Goal: Task Accomplishment & Management: Manage account settings

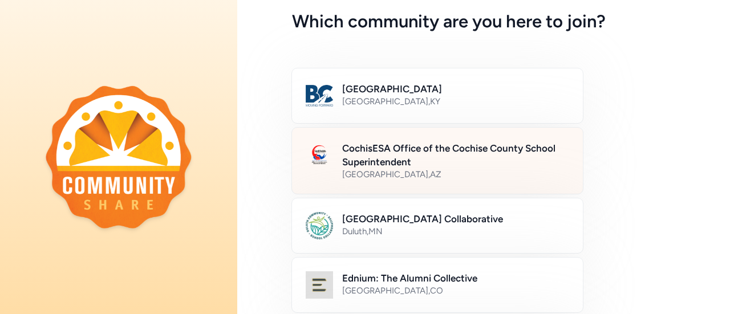
scroll to position [114, 0]
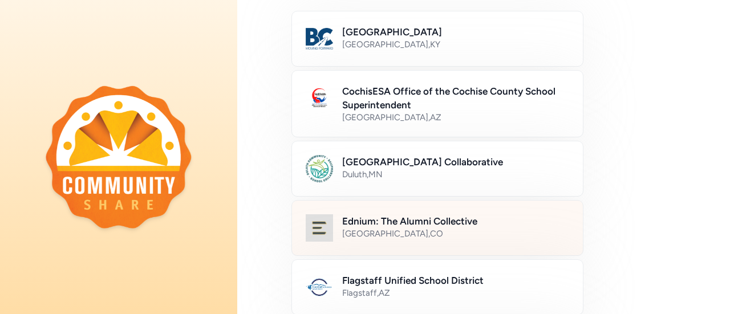
click at [447, 233] on div "[GEOGRAPHIC_DATA] , [GEOGRAPHIC_DATA]" at bounding box center [455, 233] width 227 height 11
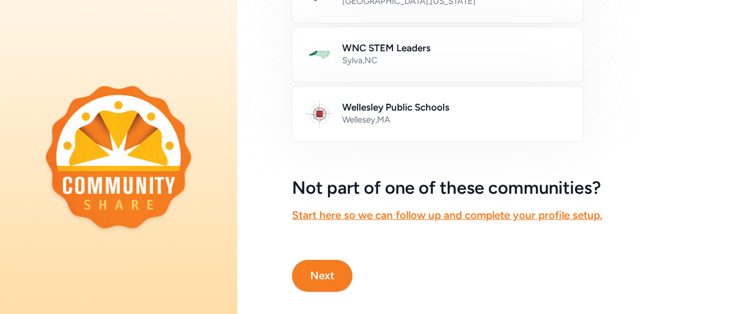
scroll to position [780, 0]
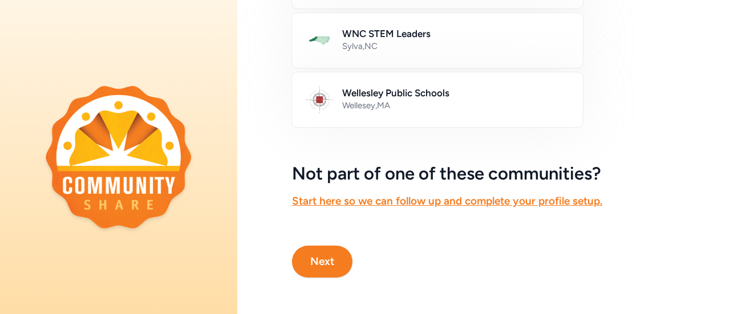
click at [333, 246] on button "Next" at bounding box center [322, 262] width 60 height 32
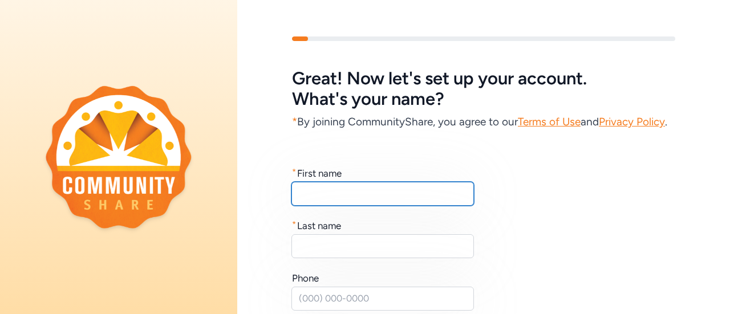
click at [352, 206] on input "text" at bounding box center [382, 194] width 183 height 24
type input "[PERSON_NAME]"
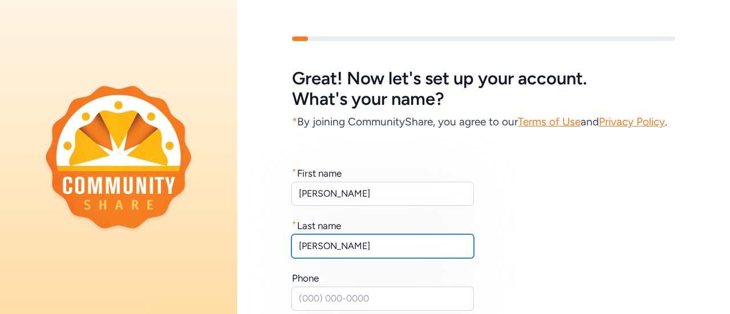
type input "[PERSON_NAME]"
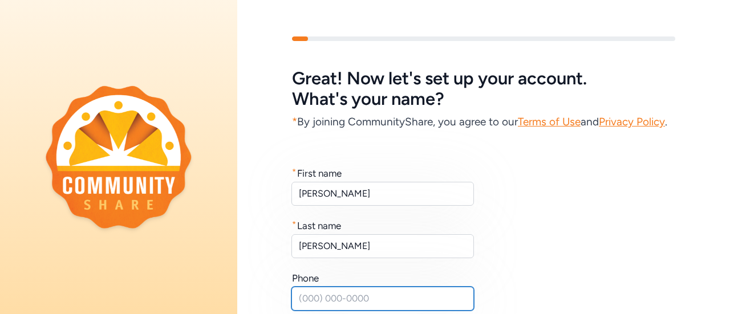
scroll to position [20, 0]
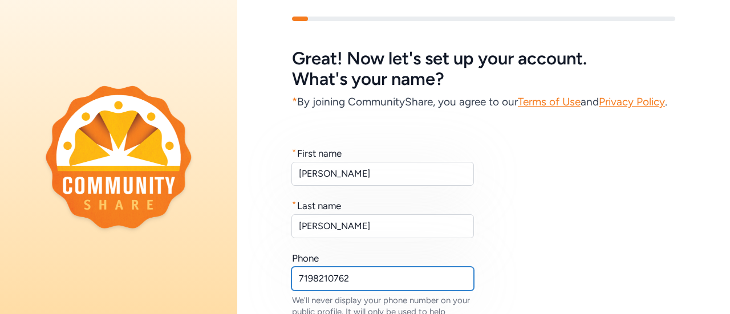
type input "7198210762"
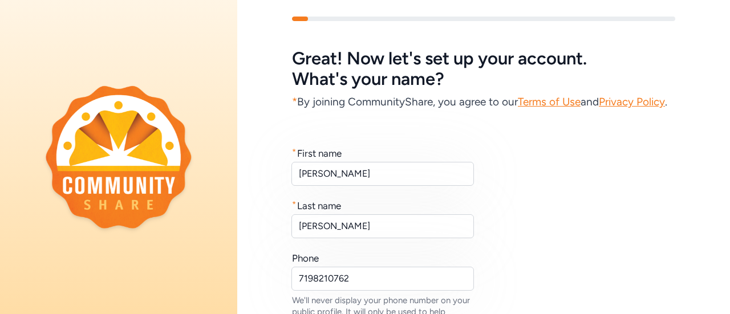
scroll to position [213, 0]
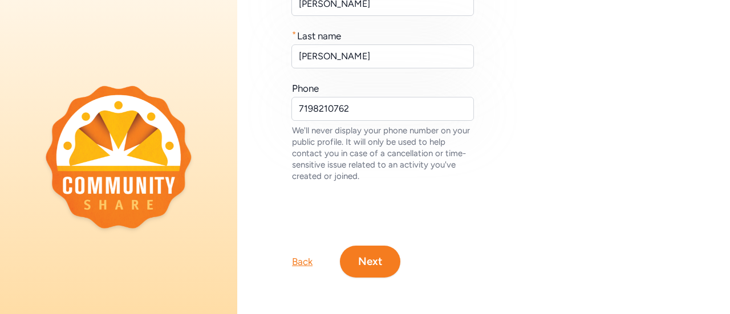
click at [388, 249] on button "Next" at bounding box center [370, 262] width 60 height 32
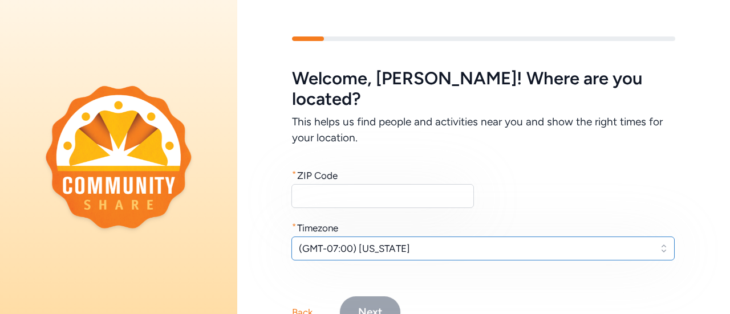
click at [392, 242] on span "(GMT-07:00) [US_STATE]" at bounding box center [475, 249] width 352 height 14
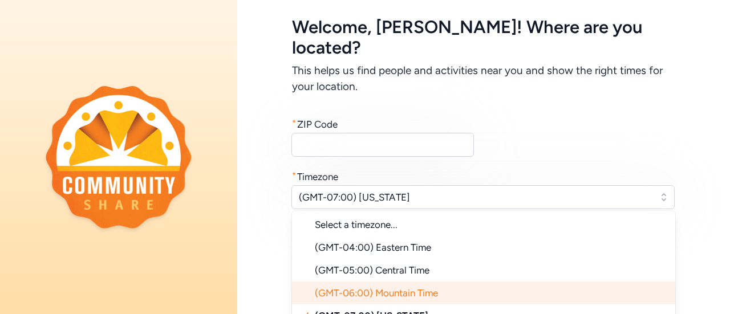
scroll to position [41, 0]
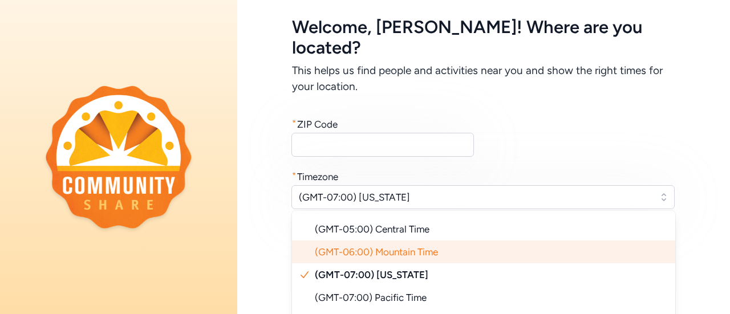
click at [435, 241] on li "(GMT-06:00) Mountain Time" at bounding box center [483, 252] width 383 height 23
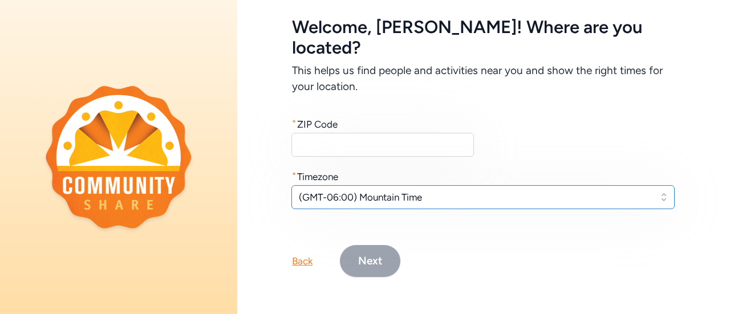
scroll to position [38, 0]
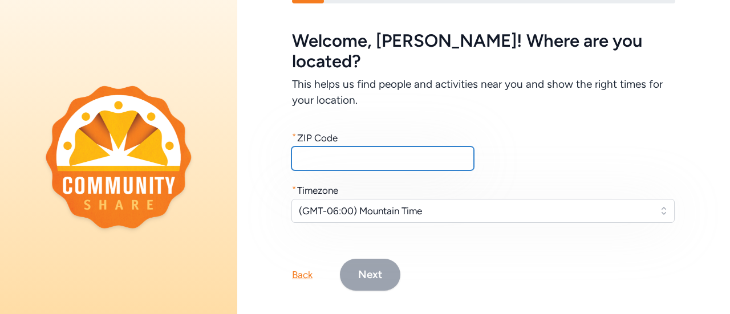
click at [387, 147] on input "text" at bounding box center [382, 159] width 183 height 24
type input "80011"
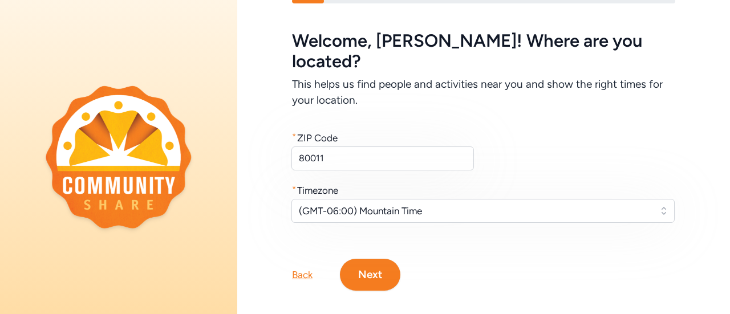
click at [379, 259] on button "Next" at bounding box center [370, 275] width 60 height 32
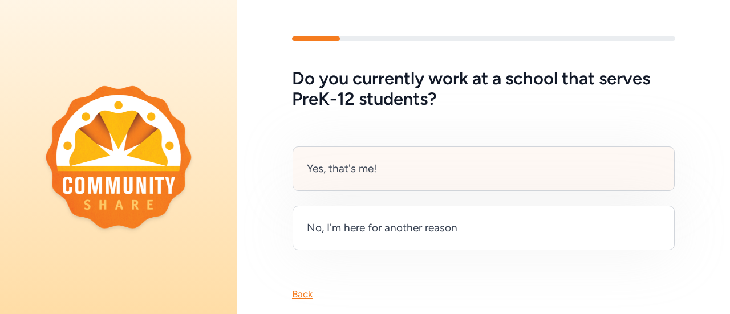
click at [437, 156] on div "Yes, that's me!" at bounding box center [484, 169] width 382 height 44
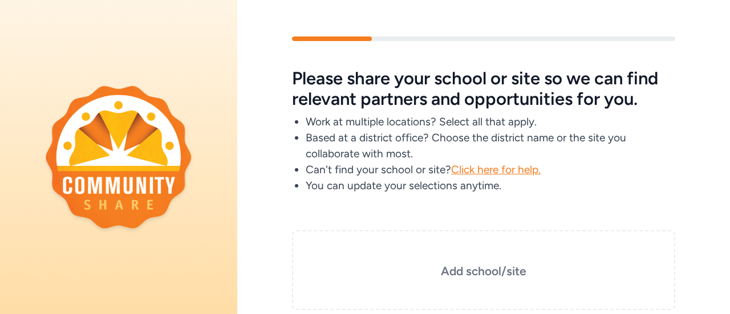
scroll to position [57, 0]
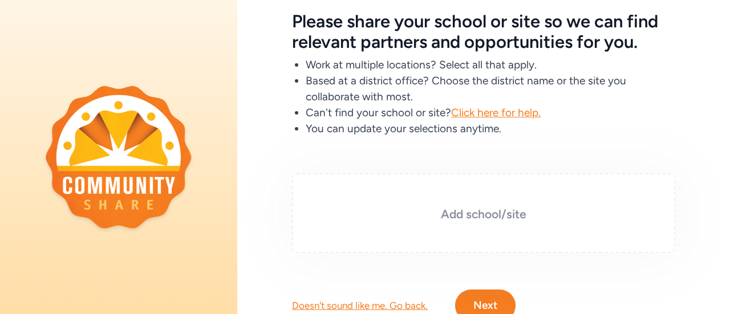
click at [440, 212] on h3 "Add school/site" at bounding box center [484, 214] width 326 height 16
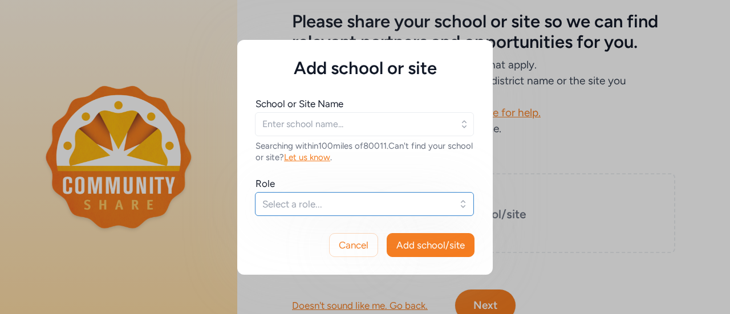
click at [421, 200] on span "Select a role..." at bounding box center [356, 204] width 188 height 14
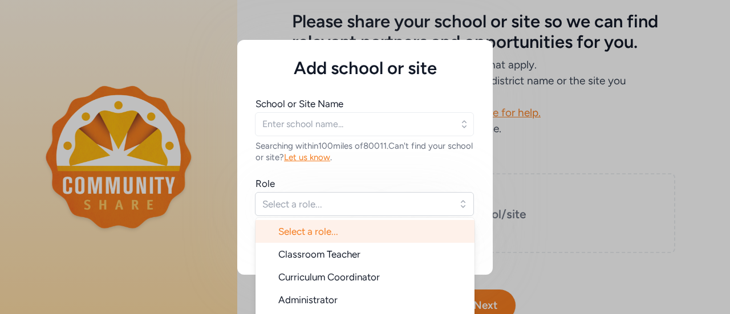
scroll to position [49, 0]
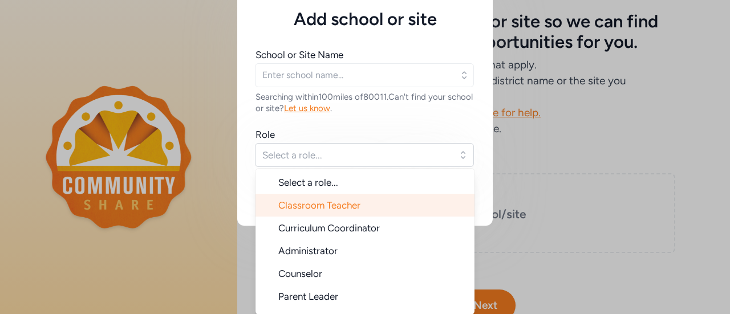
click at [403, 199] on li "Classroom Teacher" at bounding box center [365, 205] width 219 height 23
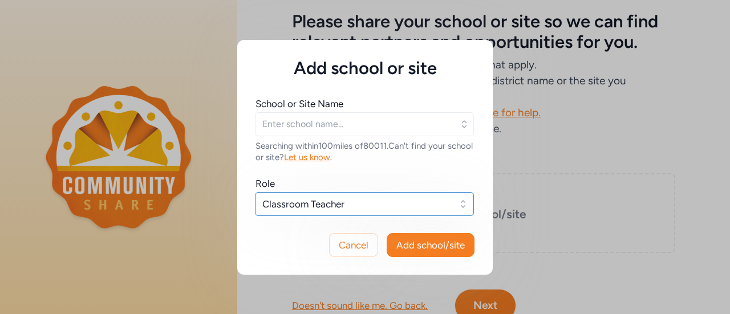
scroll to position [0, 0]
click at [403, 210] on button "Classroom Teacher" at bounding box center [364, 204] width 219 height 24
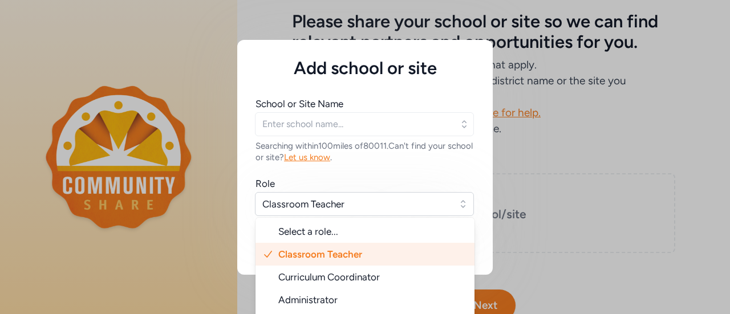
scroll to position [49, 0]
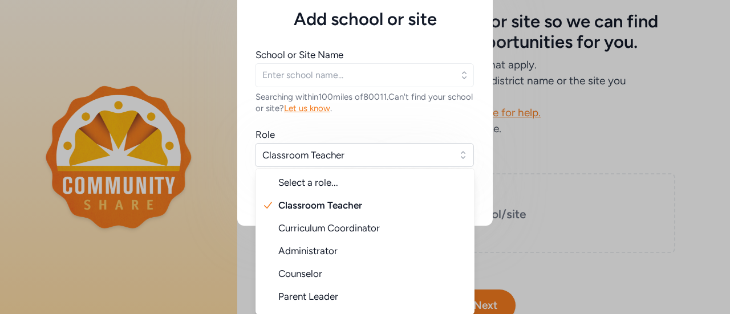
click at [575, 161] on div "Add school or site School or Site Name Searching within 100 miles of 80011 . Ca…" at bounding box center [365, 108] width 730 height 314
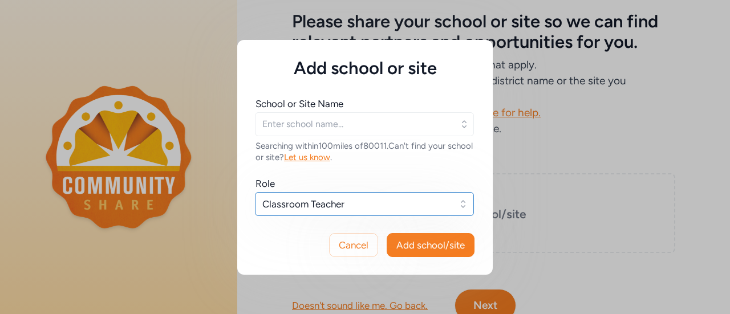
scroll to position [0, 0]
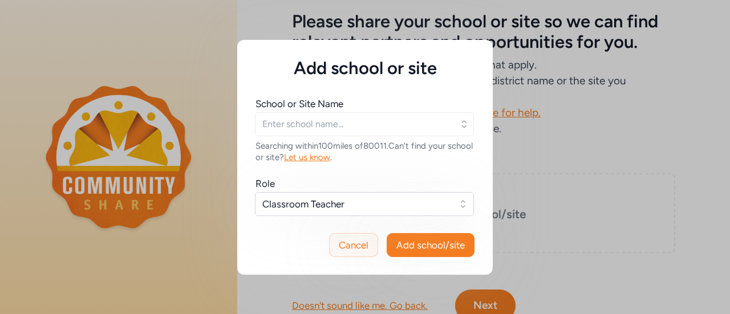
click at [338, 250] on button "Cancel" at bounding box center [353, 245] width 49 height 24
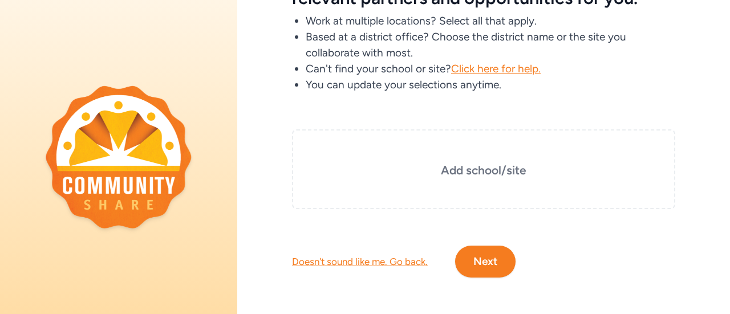
scroll to position [110, 0]
click at [359, 255] on div "Doesn't sound like me. Go back." at bounding box center [360, 262] width 136 height 14
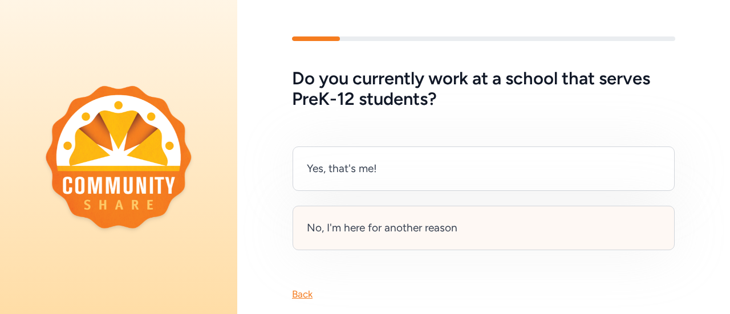
click at [406, 232] on div "No, I'm here for another reason" at bounding box center [382, 228] width 151 height 16
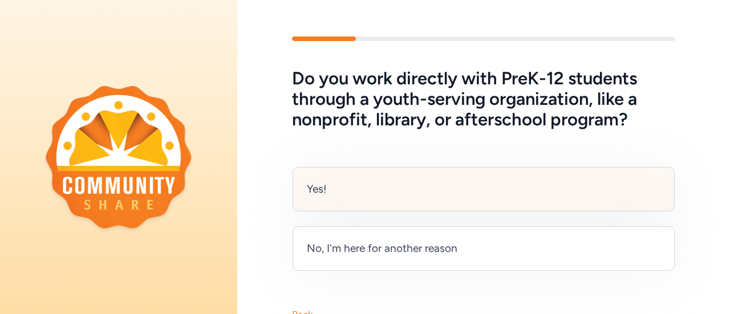
click at [408, 200] on div "Yes!" at bounding box center [484, 189] width 382 height 44
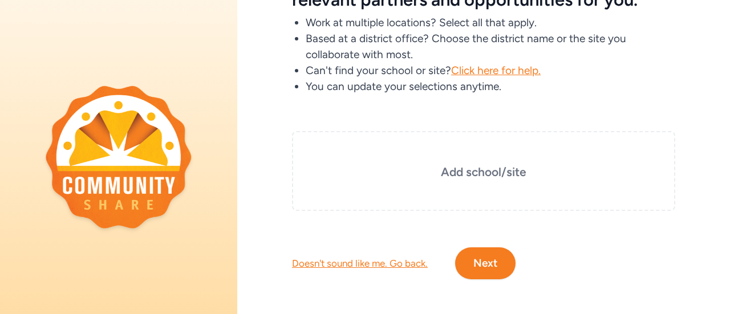
scroll to position [110, 0]
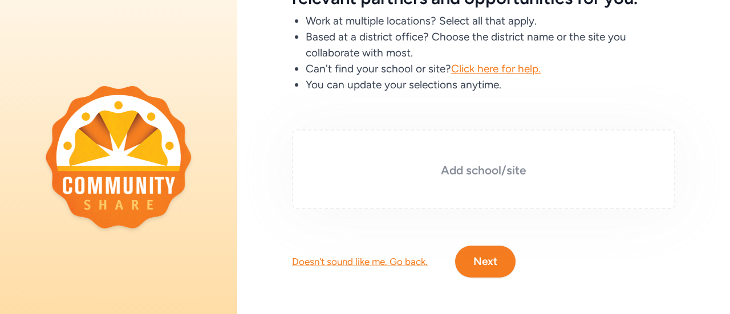
click at [443, 173] on div "Add school/site" at bounding box center [483, 169] width 383 height 80
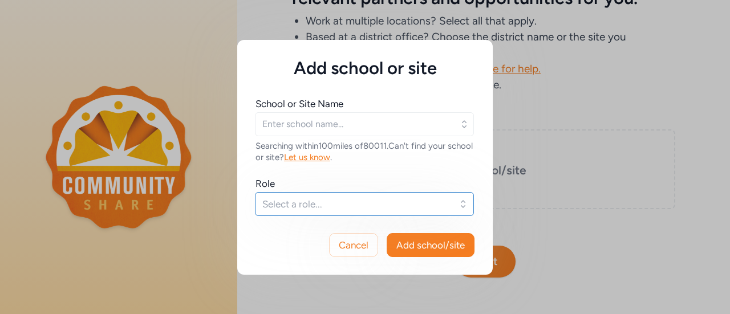
click at [418, 210] on button "Select a role..." at bounding box center [364, 204] width 219 height 24
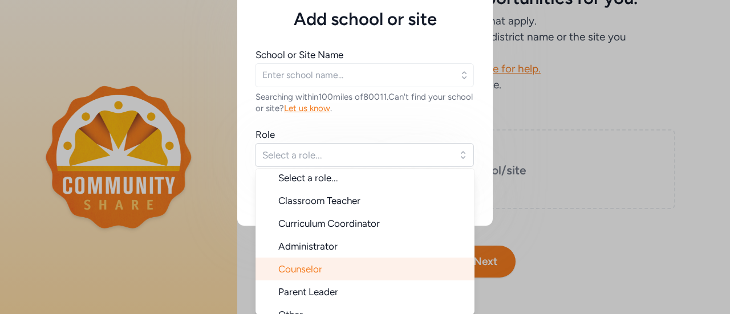
scroll to position [18, 0]
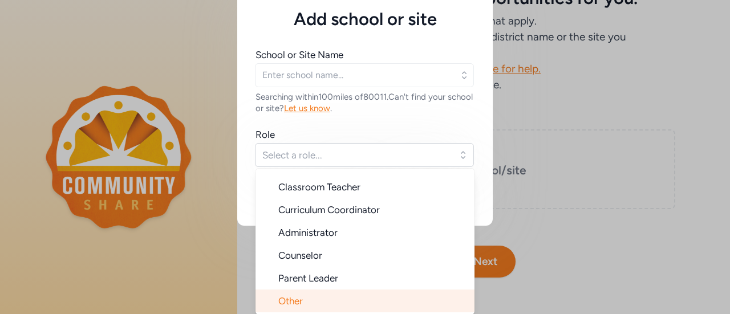
click at [353, 297] on li "Other" at bounding box center [365, 301] width 219 height 23
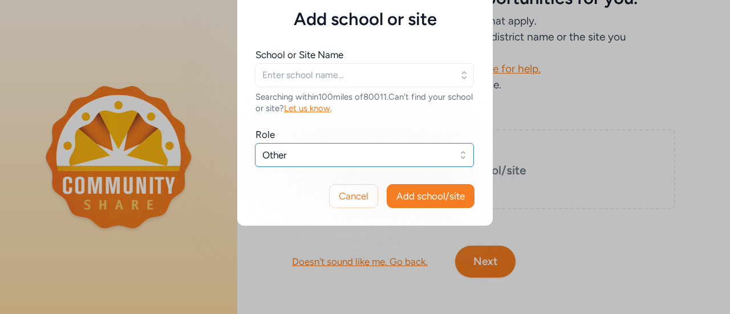
scroll to position [0, 0]
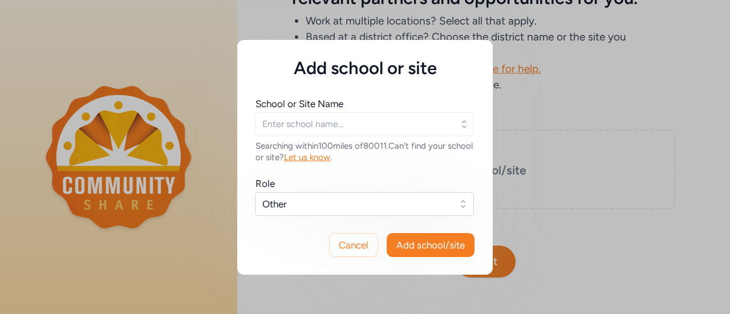
drag, startPoint x: 414, startPoint y: 242, endPoint x: 403, endPoint y: 112, distance: 130.5
click at [403, 112] on div "Add school or site School or Site Name Searching within 100 miles of 80011 . Ca…" at bounding box center [365, 157] width 256 height 235
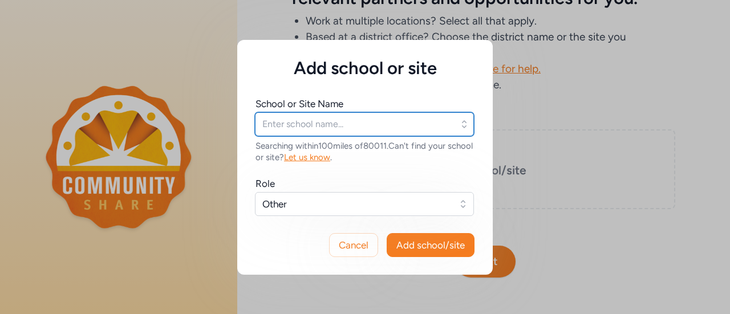
click at [401, 128] on input "text" at bounding box center [364, 124] width 219 height 24
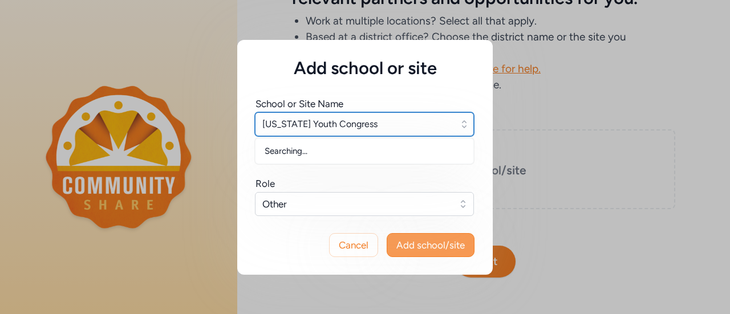
type input "[US_STATE] Youth Congress"
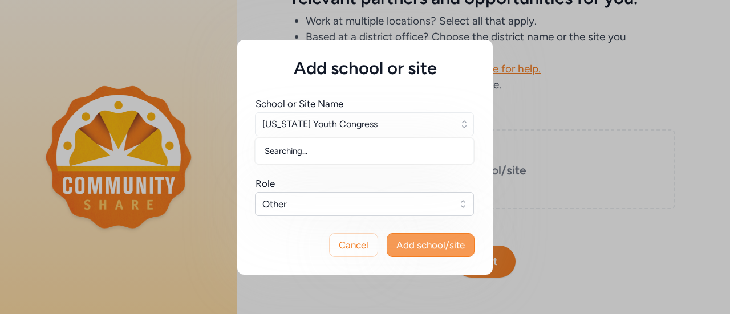
click at [440, 242] on span "Add school/site" at bounding box center [430, 245] width 68 height 14
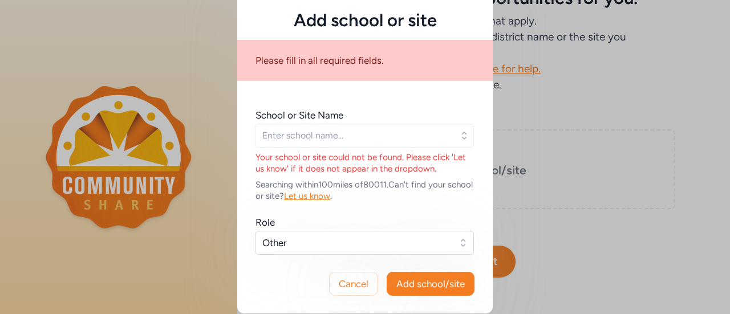
scroll to position [24, 0]
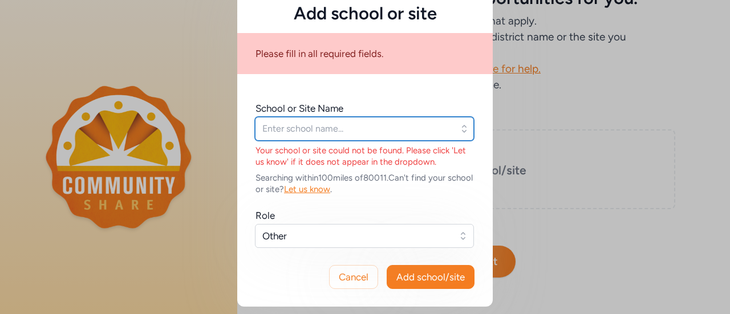
click at [426, 133] on input "text" at bounding box center [364, 129] width 219 height 24
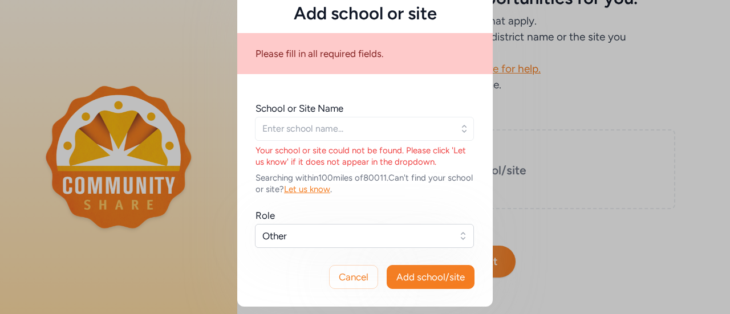
click at [467, 129] on button "button" at bounding box center [467, 128] width 16 height 23
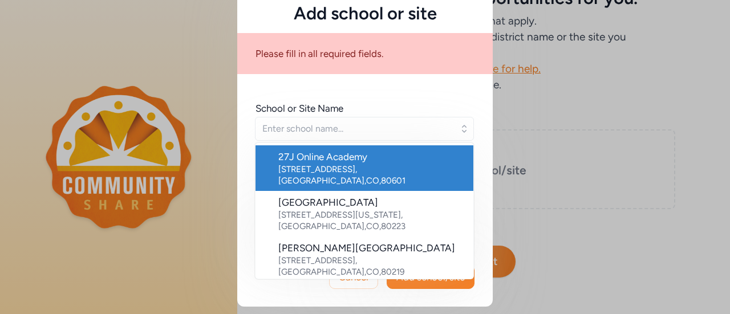
click at [433, 100] on div "School or Site Name 27J Online Academy [STREET_ADDRESS][GEOGRAPHIC_DATA] [STREE…" at bounding box center [365, 165] width 256 height 164
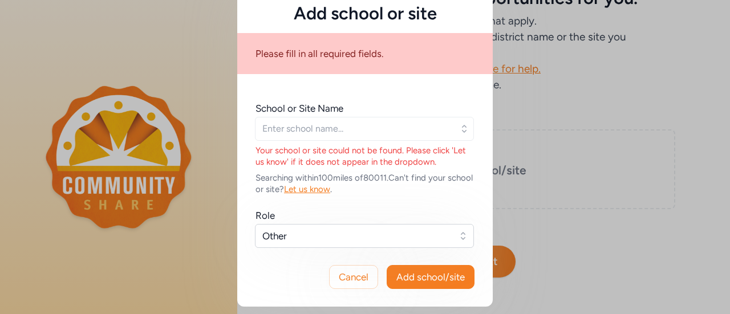
click at [330, 191] on span "Let us know" at bounding box center [307, 189] width 46 height 10
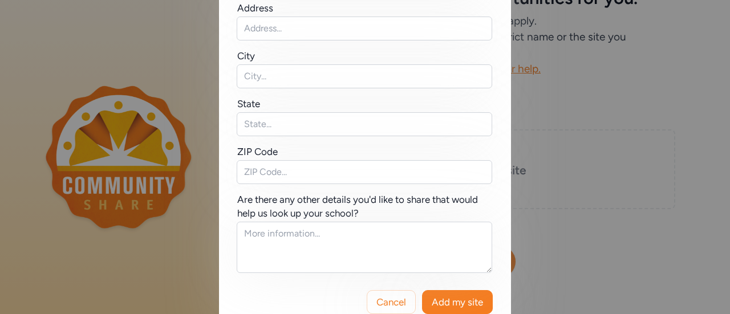
scroll to position [285, 0]
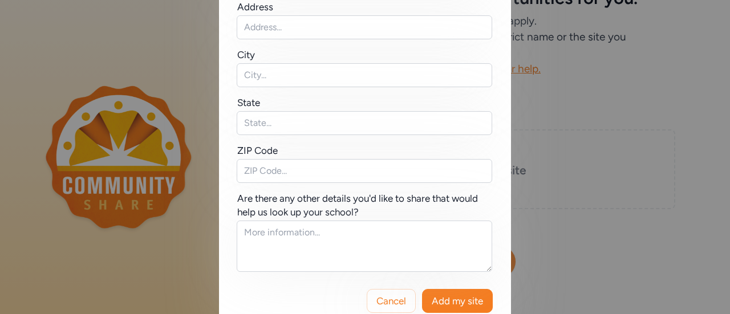
click at [578, 184] on div "Is your school or site missing from this list? Tell us a bit more and we'll loo…" at bounding box center [365, 27] width 730 height 625
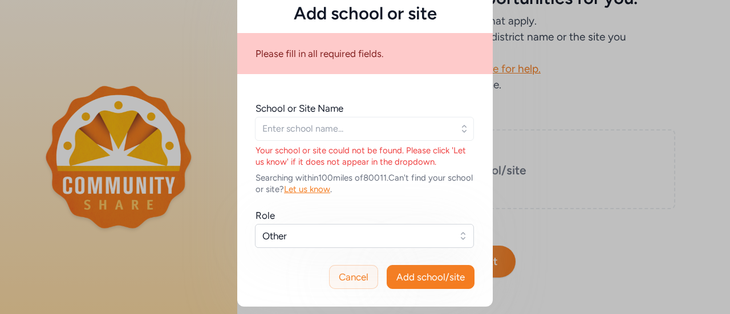
click at [359, 275] on span "Cancel" at bounding box center [354, 277] width 30 height 14
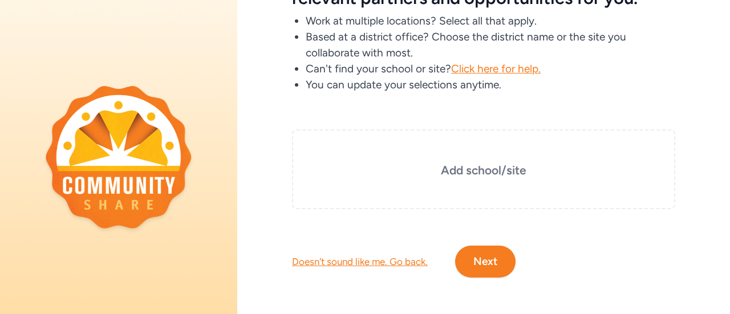
click at [467, 253] on button "Next" at bounding box center [485, 262] width 60 height 32
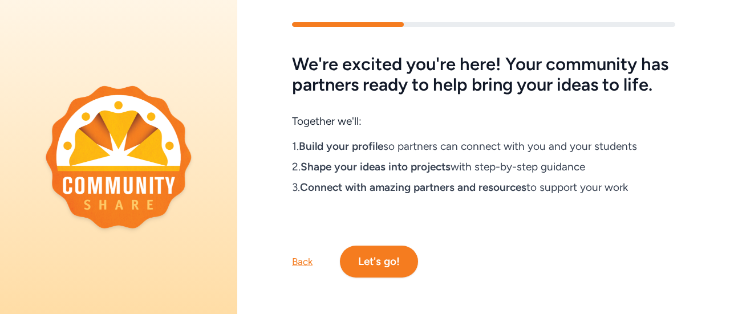
scroll to position [43, 0]
click at [392, 246] on button "Let's go!" at bounding box center [379, 262] width 78 height 32
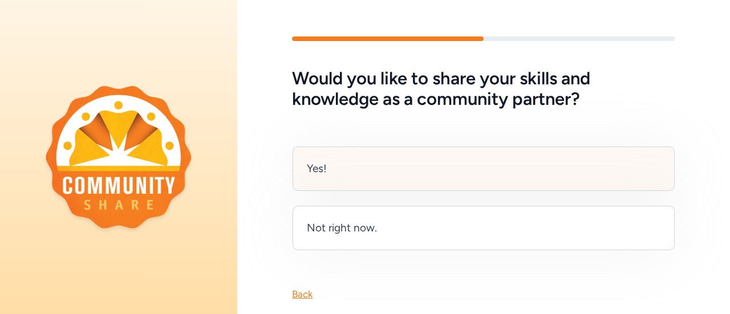
click at [428, 173] on div "Yes!" at bounding box center [484, 169] width 382 height 44
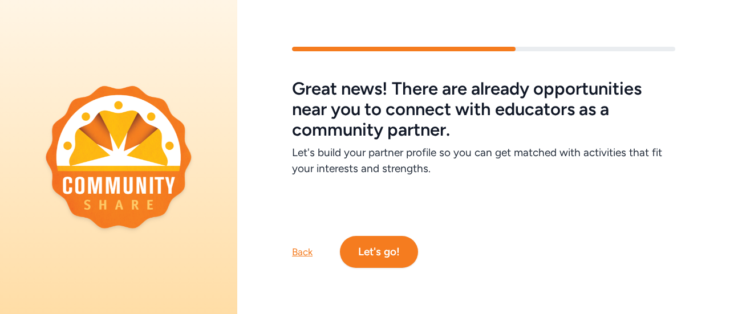
click at [390, 241] on button "Let's go!" at bounding box center [379, 252] width 78 height 32
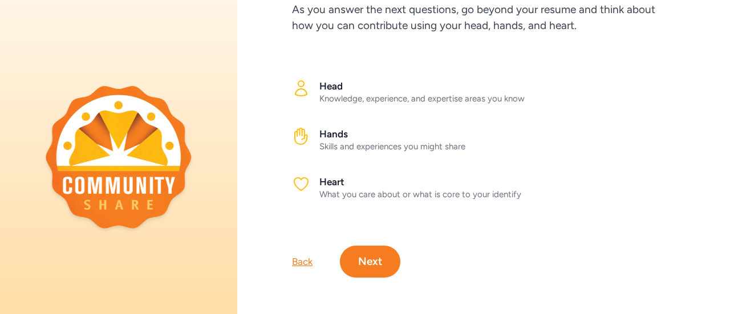
scroll to position [121, 0]
click at [360, 253] on button "Next" at bounding box center [370, 262] width 60 height 32
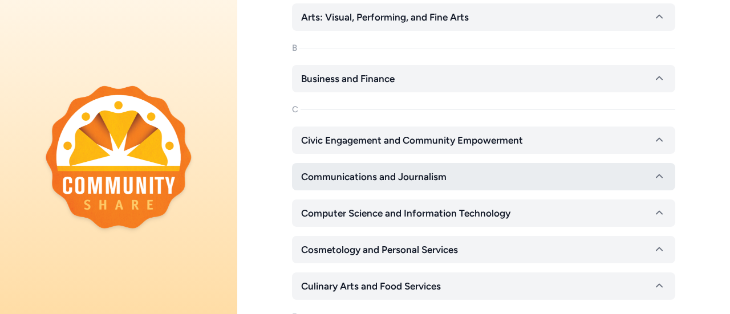
scroll to position [285, 0]
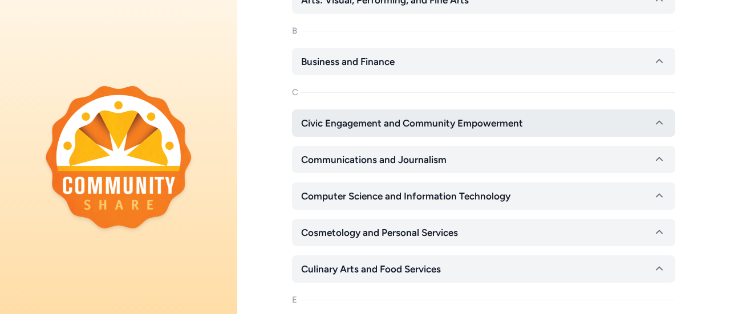
click at [383, 115] on button "Civic Engagement and Community Empowerment" at bounding box center [483, 123] width 383 height 27
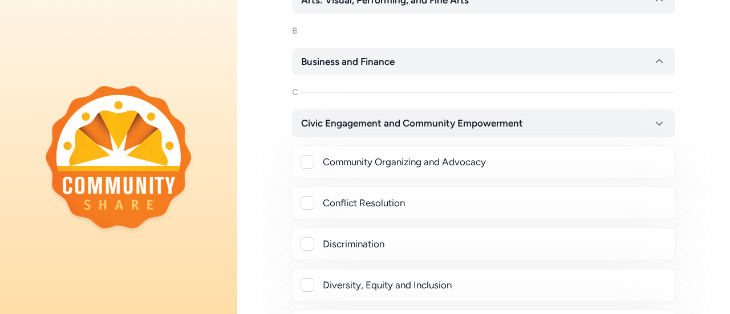
click at [380, 159] on div "Community Organizing and Advocacy" at bounding box center [494, 162] width 343 height 14
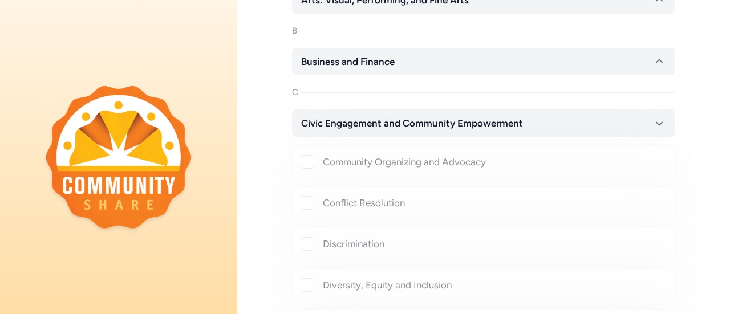
checkbox input "true"
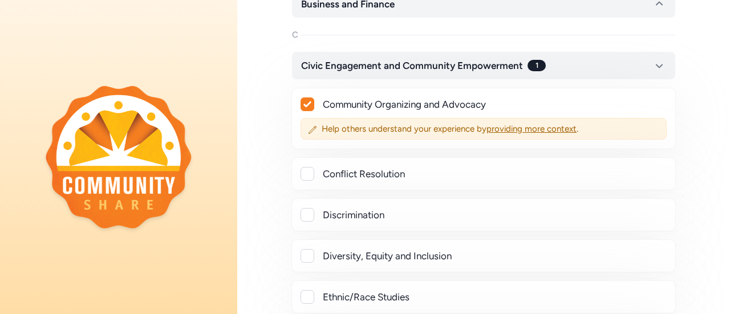
scroll to position [399, 0]
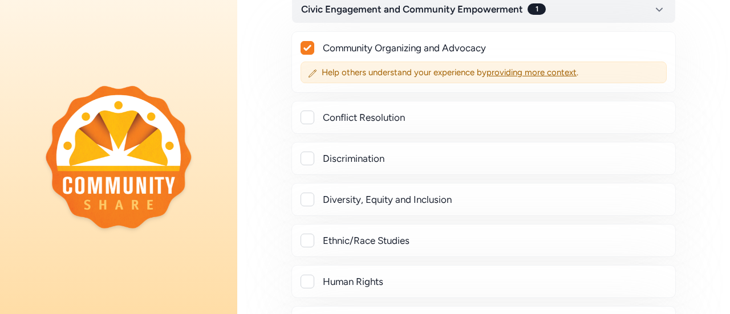
click at [372, 188] on div "Diversity, Equity and Inclusion" at bounding box center [483, 199] width 384 height 33
click at [372, 193] on div "Diversity, Equity and Inclusion" at bounding box center [494, 200] width 343 height 14
checkbox input "true"
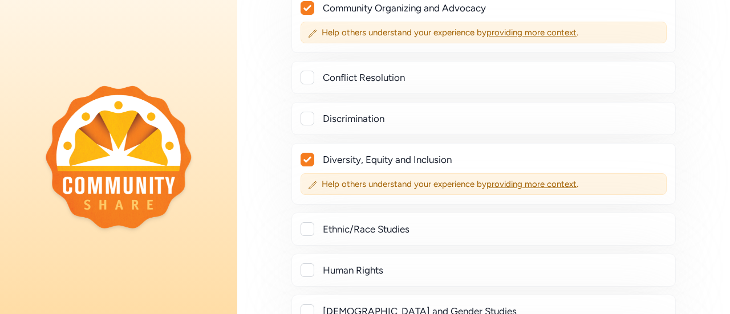
scroll to position [456, 0]
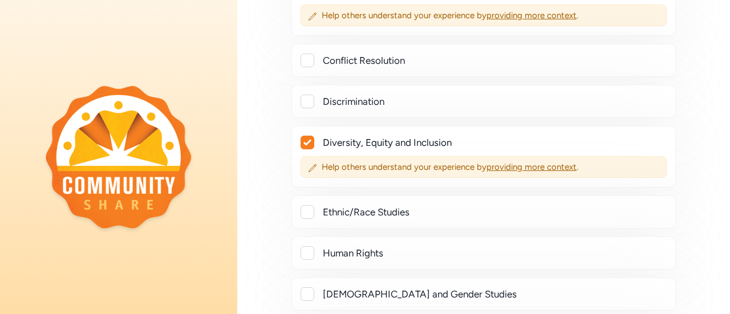
click at [358, 210] on div "Ethnic/Race Studies" at bounding box center [494, 212] width 343 height 14
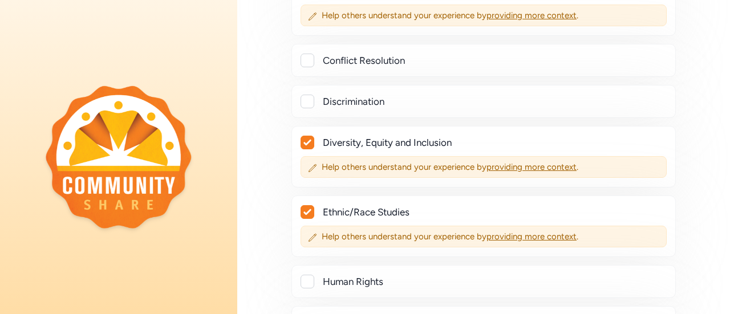
checkbox input "true"
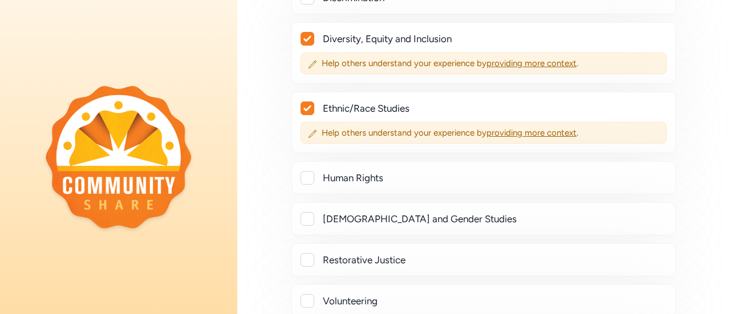
scroll to position [570, 0]
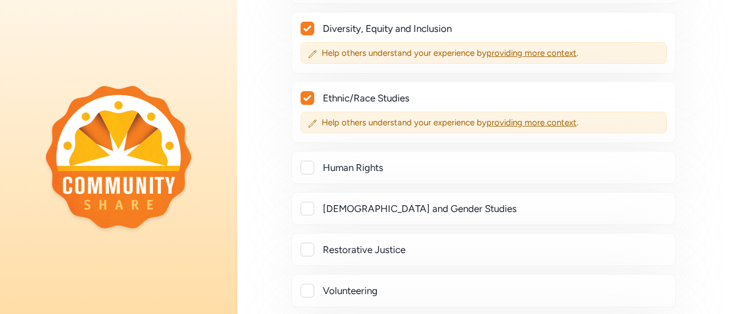
click at [363, 210] on div "[DEMOGRAPHIC_DATA] and Gender Studies" at bounding box center [494, 209] width 343 height 14
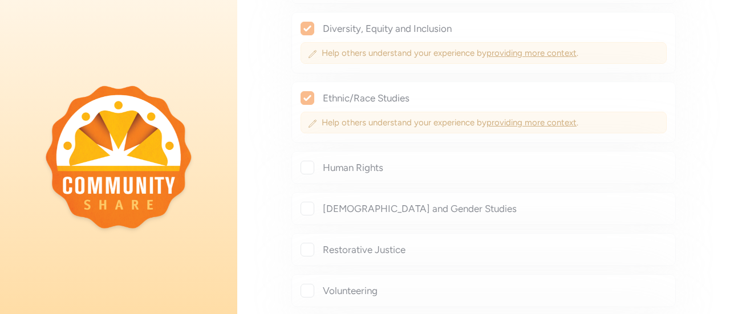
checkbox input "true"
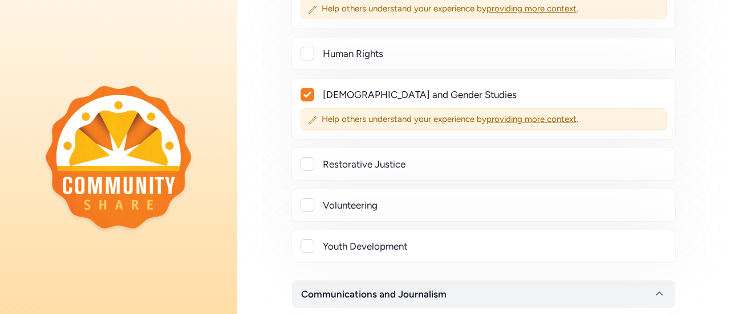
scroll to position [741, 0]
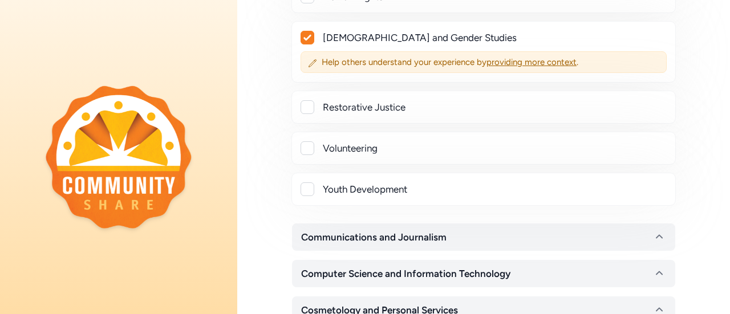
click at [379, 184] on div "Youth Development" at bounding box center [494, 190] width 343 height 14
checkbox input "true"
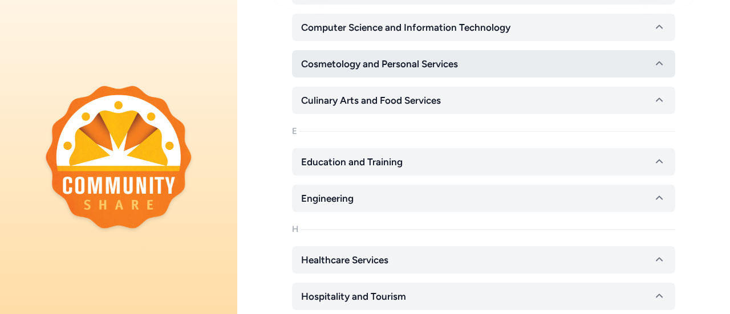
scroll to position [1027, 0]
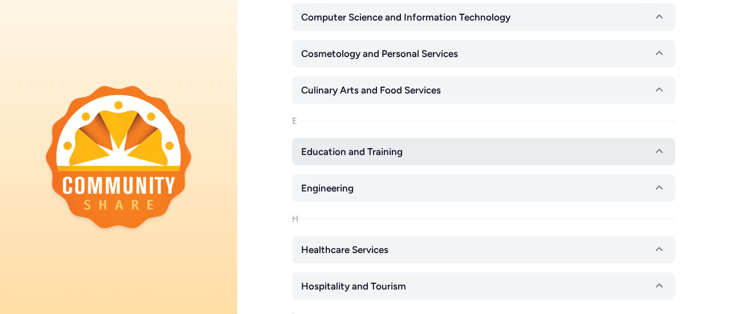
click at [428, 145] on button "Education and Training" at bounding box center [483, 151] width 383 height 27
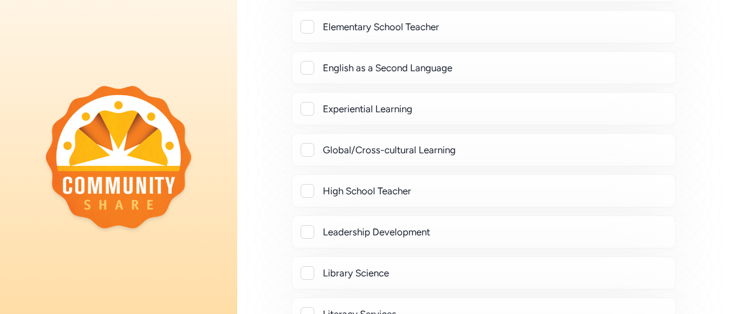
scroll to position [1597, 0]
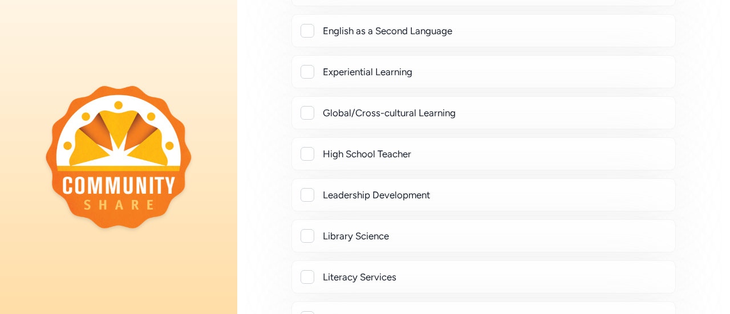
click at [419, 188] on div "Leadership Development" at bounding box center [494, 195] width 343 height 14
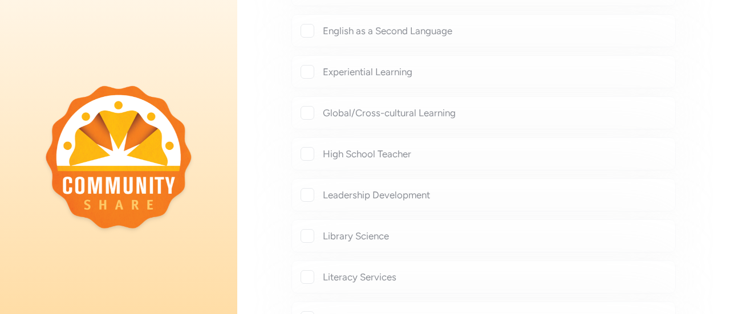
checkbox input "true"
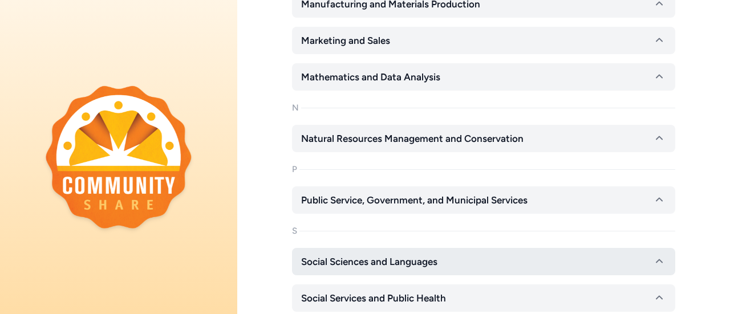
scroll to position [2510, 0]
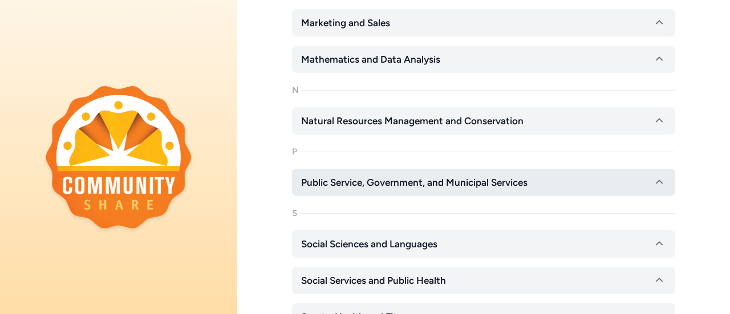
click at [452, 176] on span "Public Service, Government, and Municipal Services" at bounding box center [414, 183] width 226 height 14
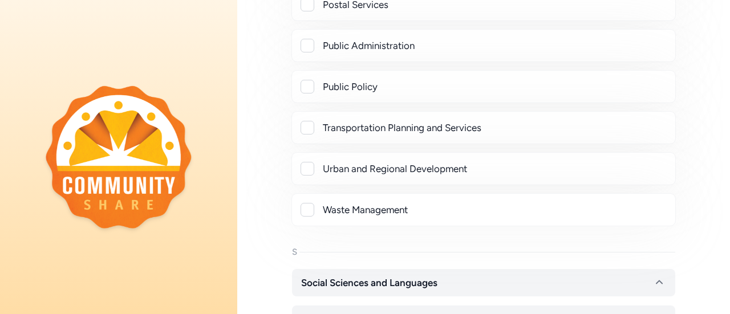
scroll to position [2909, 0]
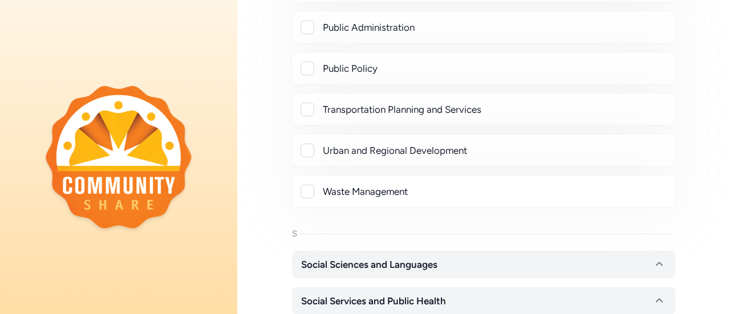
click at [462, 144] on div "Urban and Regional Development" at bounding box center [494, 151] width 343 height 14
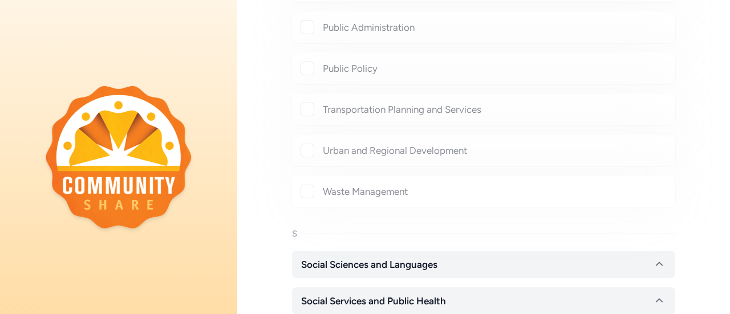
checkbox input "true"
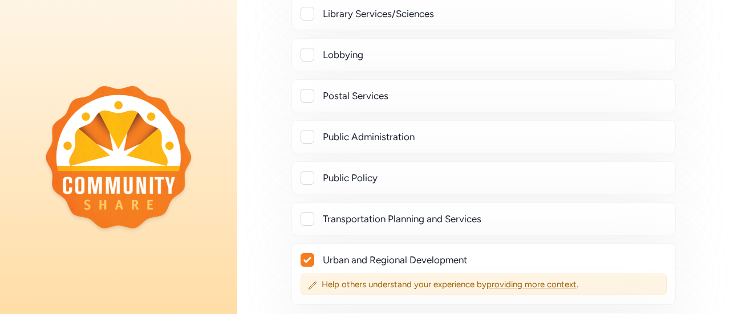
scroll to position [2795, 0]
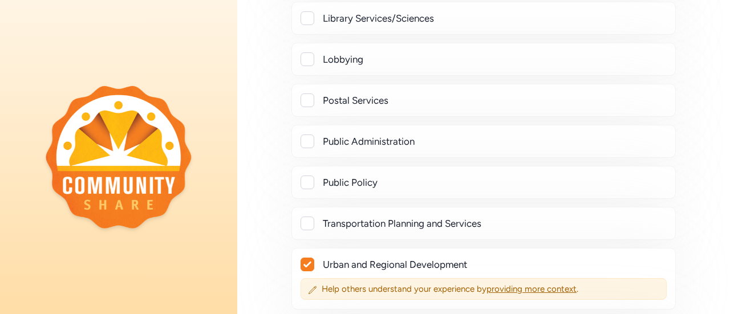
click at [452, 176] on div "Public Policy" at bounding box center [494, 183] width 343 height 14
checkbox input "true"
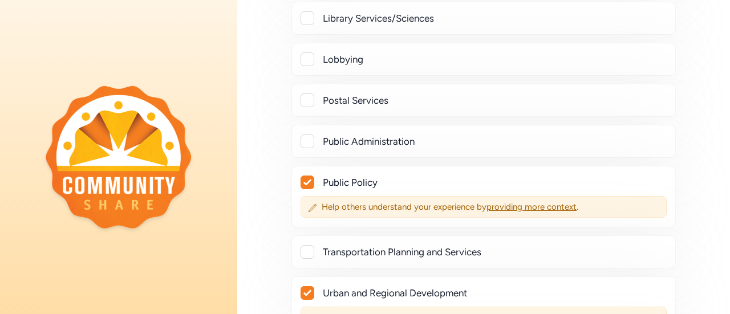
click at [465, 135] on div "‌Public Administration" at bounding box center [494, 142] width 343 height 14
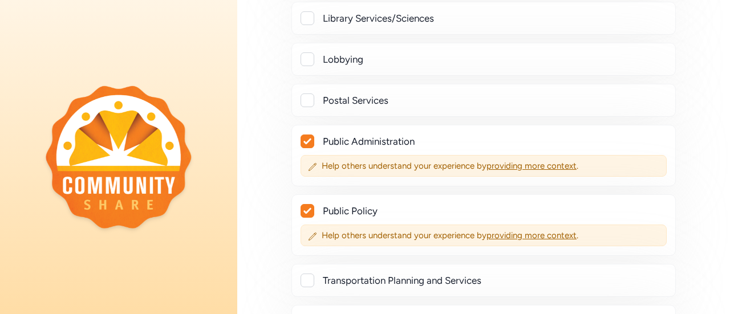
checkbox input "true"
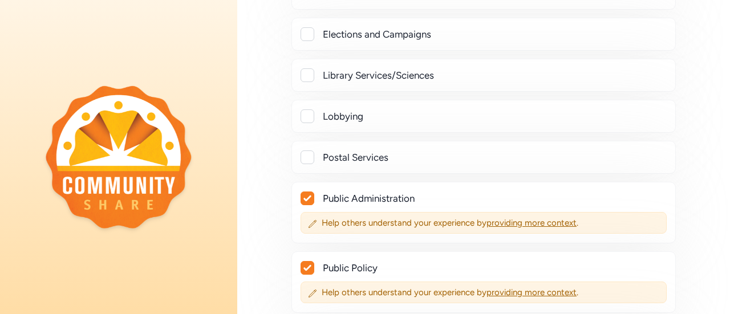
scroll to position [2681, 0]
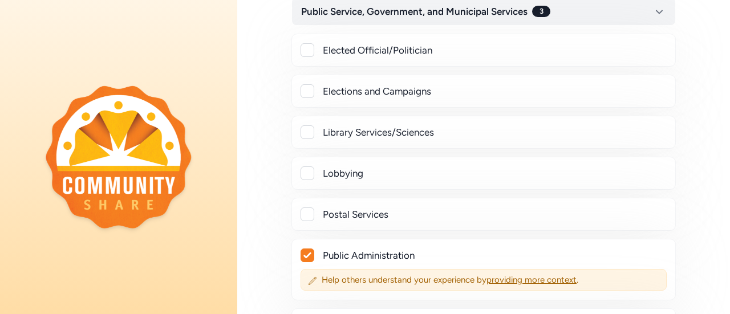
click at [386, 167] on div "Lobbying" at bounding box center [494, 174] width 343 height 14
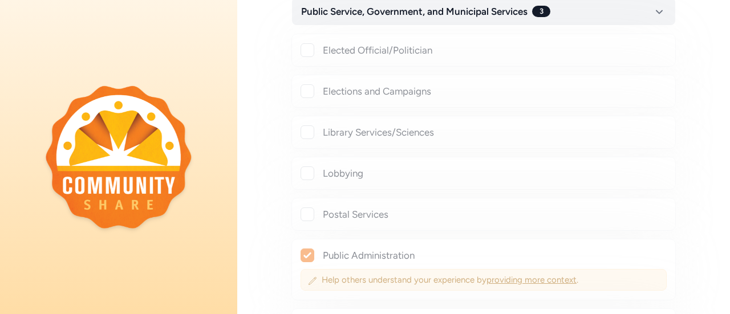
checkbox input "true"
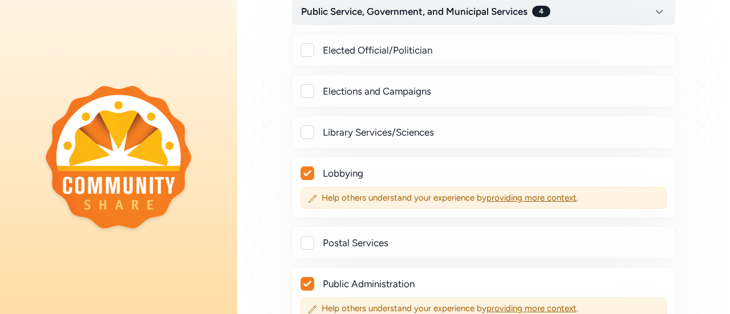
scroll to position [2624, 0]
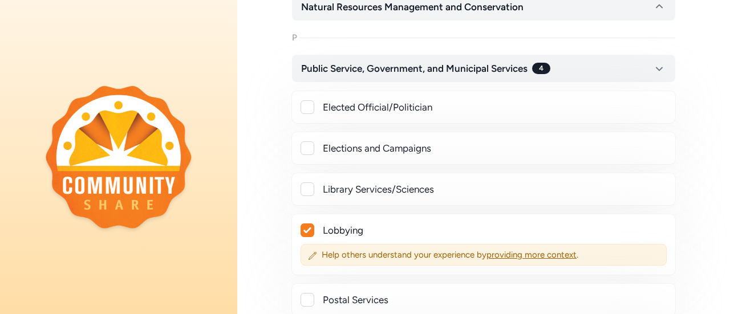
click at [418, 141] on div "Elections and Campaigns" at bounding box center [494, 148] width 343 height 14
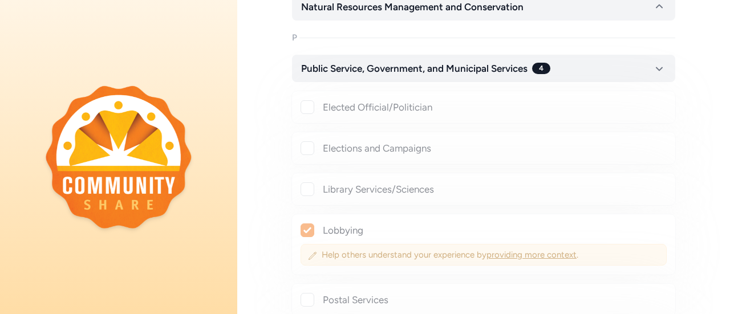
checkbox input "true"
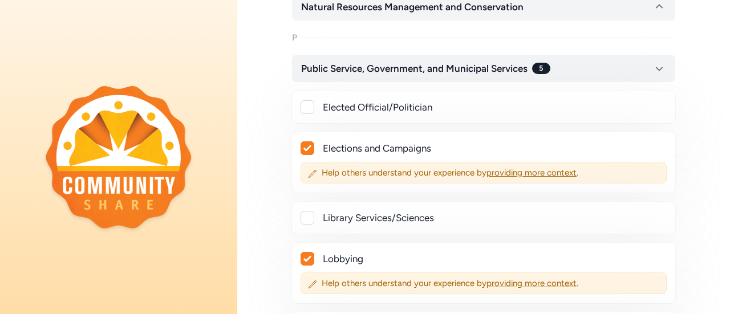
click at [441, 91] on div "Elected Official/Politician" at bounding box center [483, 107] width 384 height 33
click at [431, 100] on div "Elected Official/Politician" at bounding box center [494, 107] width 343 height 14
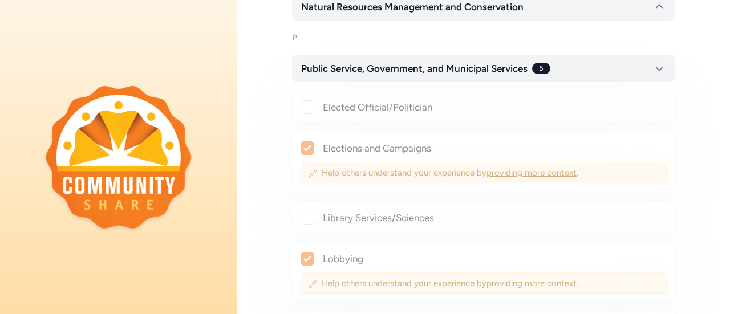
checkbox input "true"
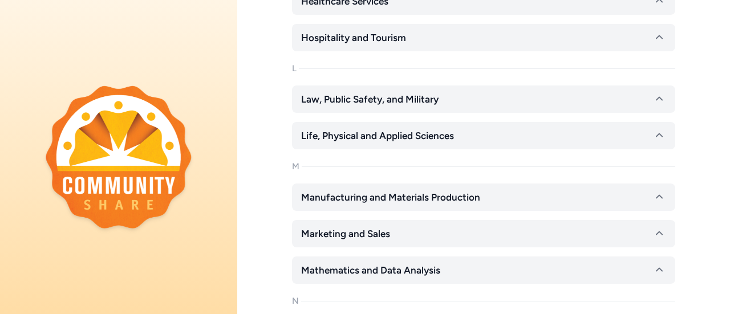
scroll to position [2280, 0]
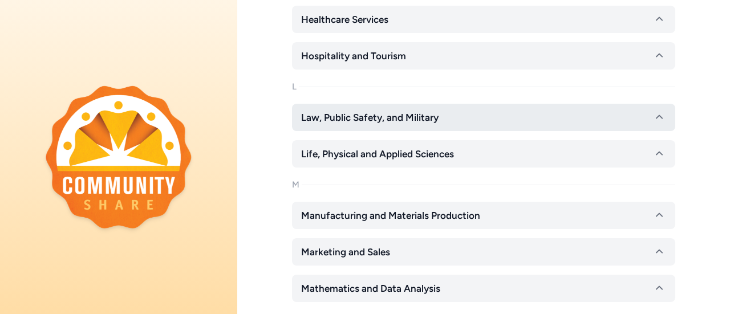
click at [448, 104] on button "Law, Public Safety, and Military" at bounding box center [483, 117] width 383 height 27
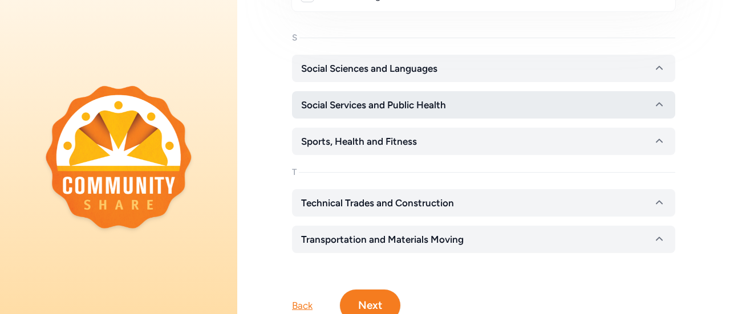
scroll to position [3846, 0]
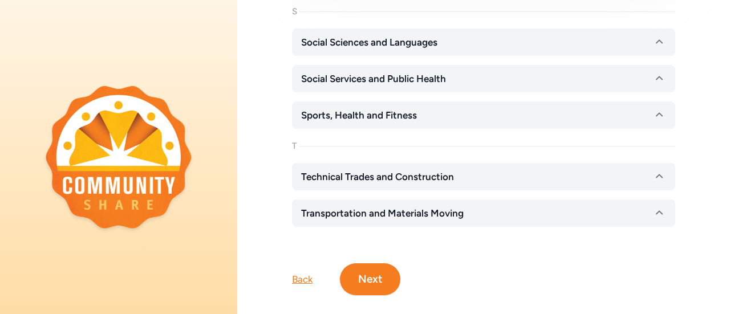
click at [375, 264] on button "Next" at bounding box center [370, 280] width 60 height 32
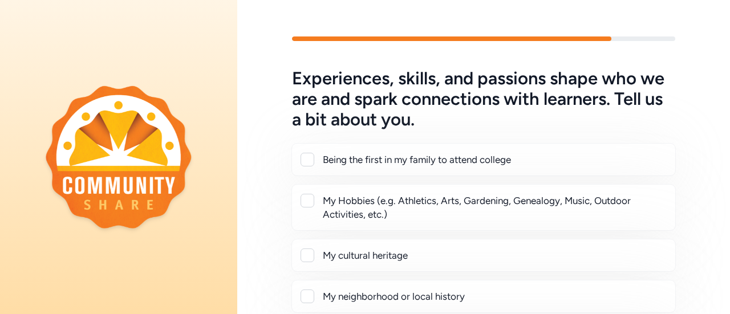
scroll to position [57, 0]
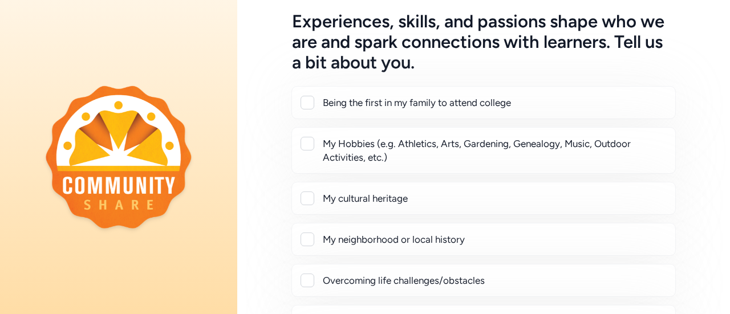
click at [452, 198] on div "My cultural heritage" at bounding box center [494, 199] width 343 height 14
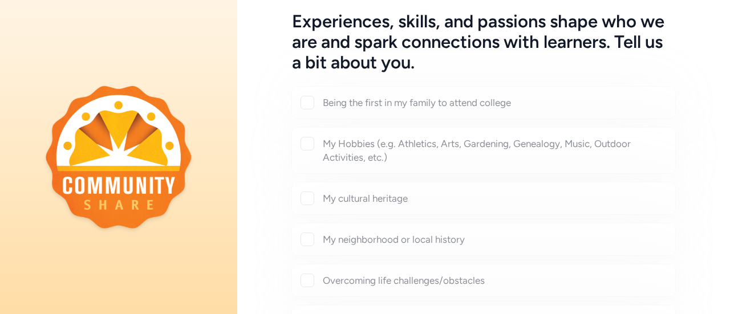
checkbox input "true"
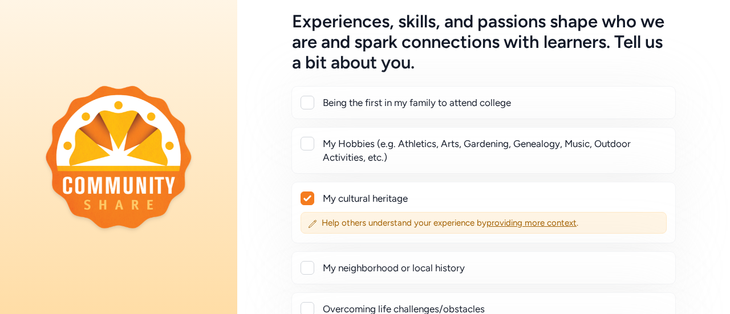
click at [468, 158] on div "My Hobbies (e.g. Athletics, Arts, Gardening, Genealogy, Music, Outdoor Activiti…" at bounding box center [494, 150] width 343 height 27
checkbox input "true"
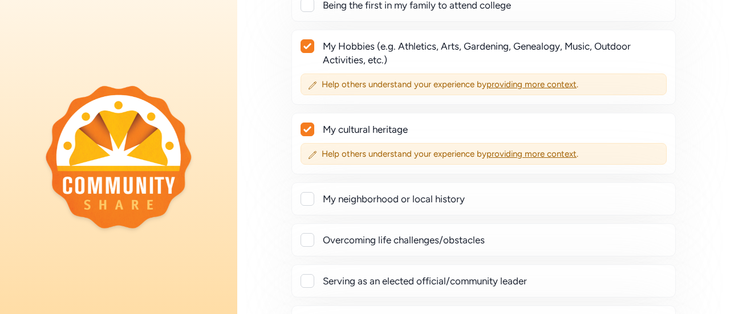
scroll to position [171, 0]
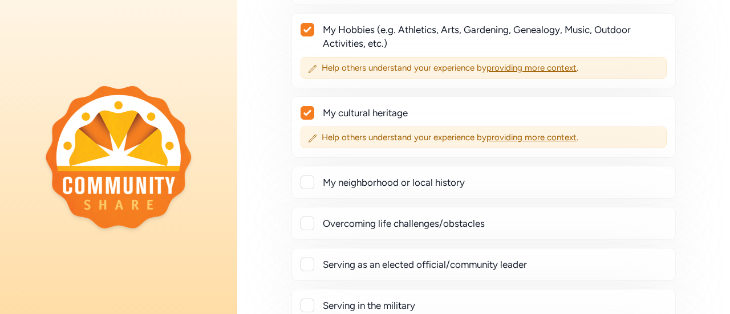
click at [472, 181] on div "My neighborhood or local history" at bounding box center [494, 183] width 343 height 14
checkbox input "true"
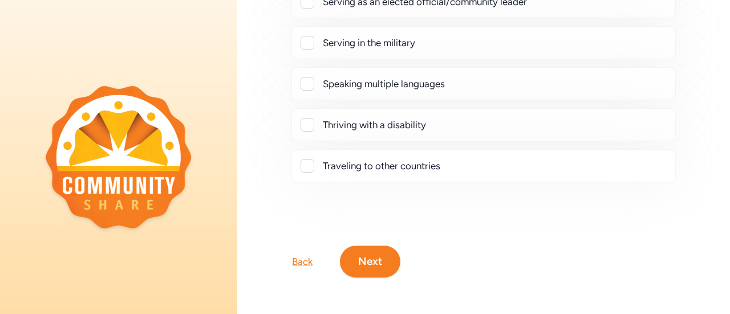
scroll to position [466, 0]
click at [357, 248] on button "Next" at bounding box center [370, 262] width 60 height 32
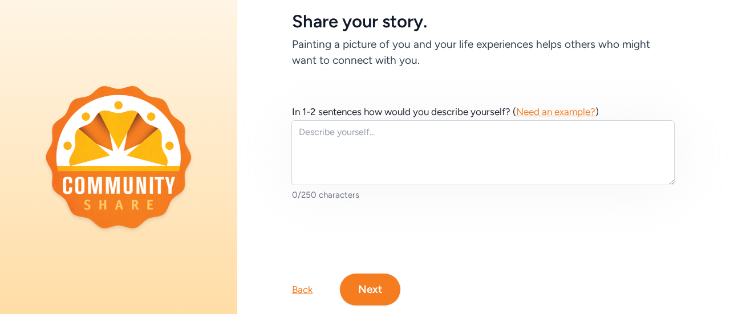
scroll to position [93, 0]
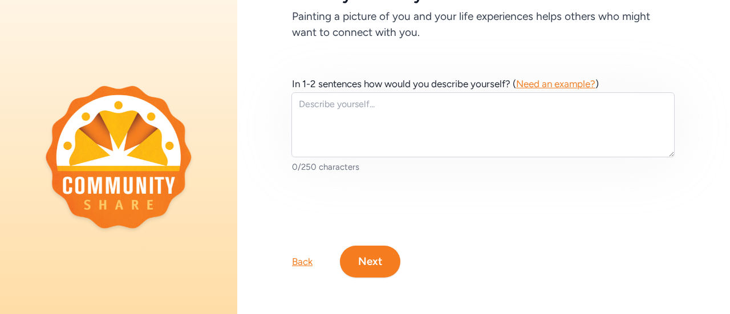
click at [351, 248] on button "Next" at bounding box center [370, 262] width 60 height 32
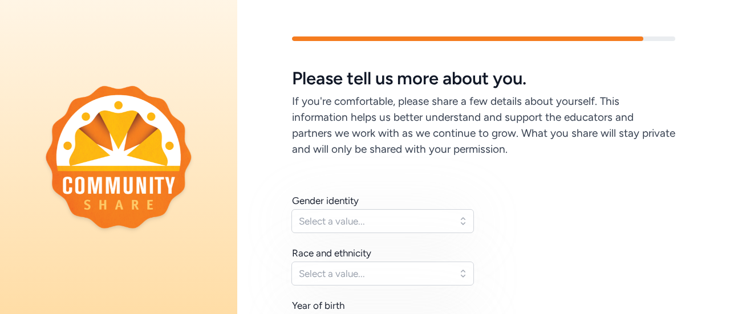
scroll to position [57, 0]
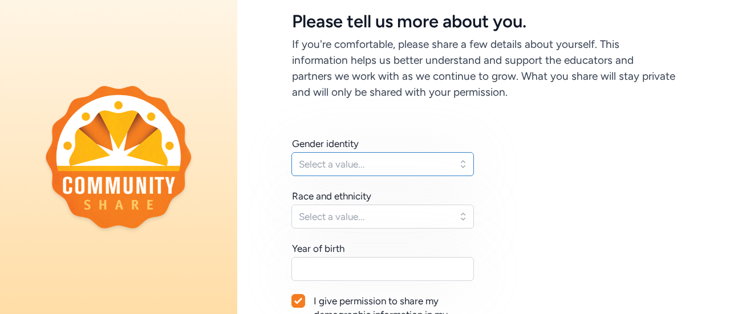
click at [374, 160] on span "Select a value..." at bounding box center [375, 164] width 152 height 14
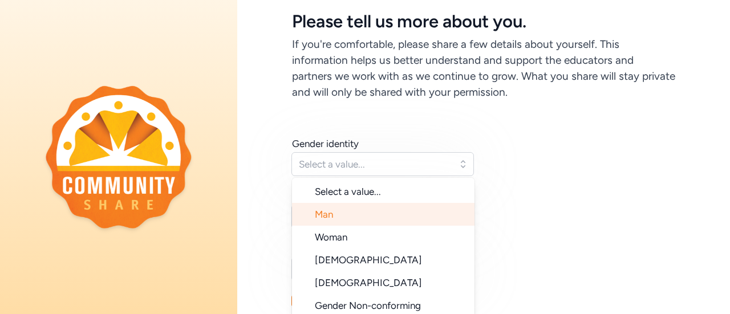
click at [372, 210] on li "Man" at bounding box center [383, 214] width 183 height 23
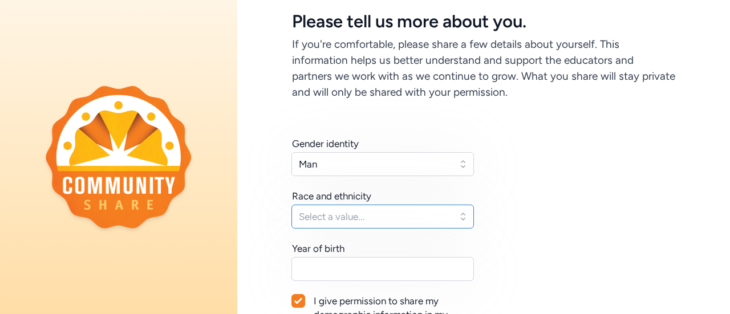
click at [373, 217] on span "Select a value..." at bounding box center [375, 217] width 152 height 14
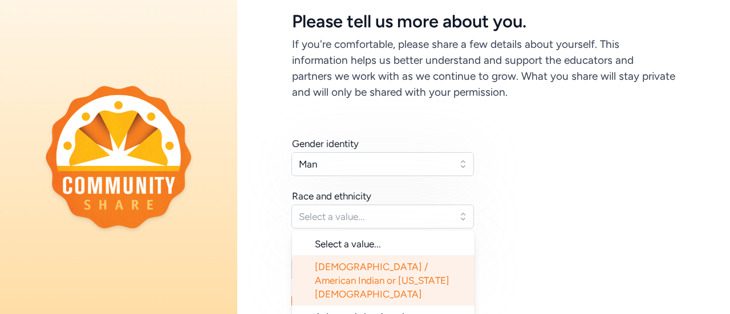
click at [348, 269] on span "[DEMOGRAPHIC_DATA] / American Indian or [US_STATE][DEMOGRAPHIC_DATA]" at bounding box center [382, 280] width 135 height 39
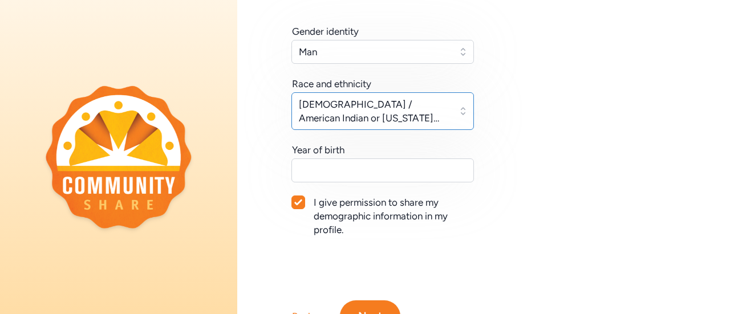
scroll to position [171, 0]
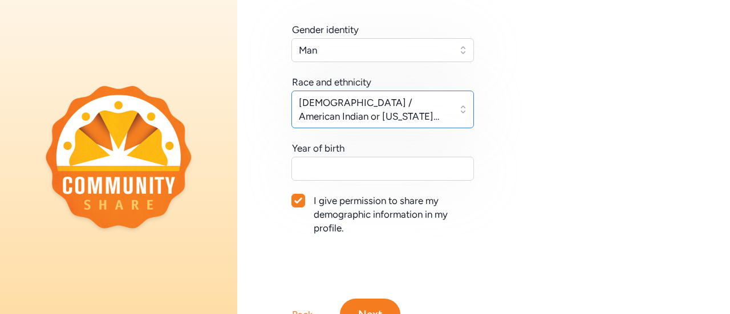
click at [390, 120] on span "[DEMOGRAPHIC_DATA] / American Indian or [US_STATE][DEMOGRAPHIC_DATA]" at bounding box center [375, 109] width 152 height 27
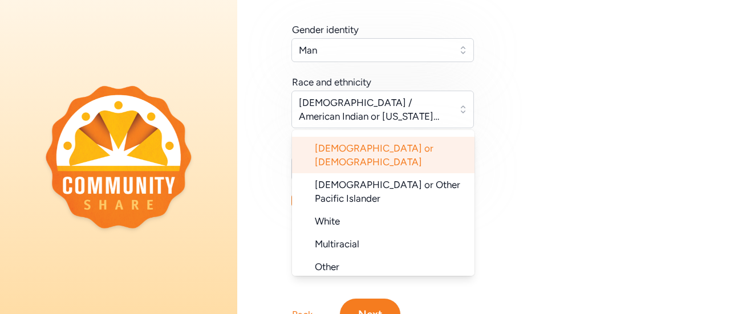
scroll to position [107, 0]
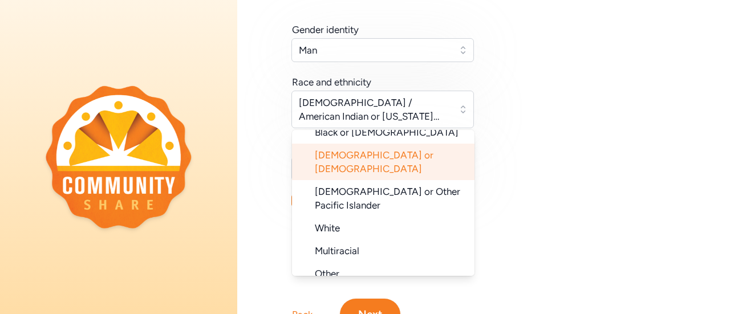
click at [391, 149] on span "[DEMOGRAPHIC_DATA] or [DEMOGRAPHIC_DATA]" at bounding box center [374, 161] width 119 height 25
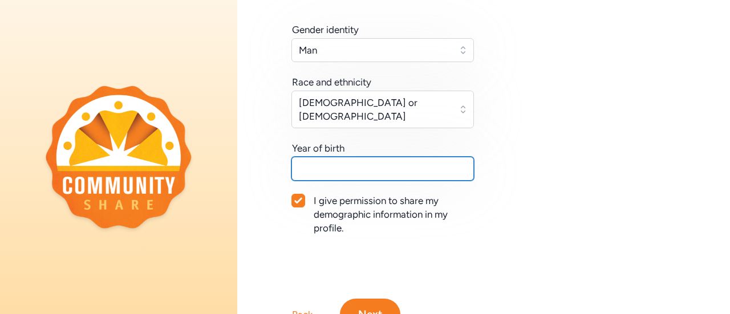
click at [392, 157] on input "text" at bounding box center [382, 169] width 183 height 24
type input "1991"
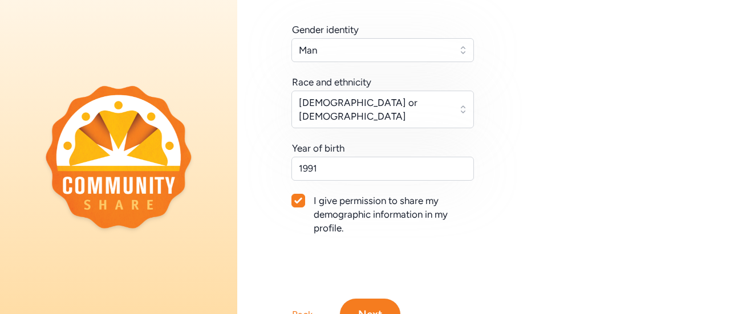
click at [385, 299] on button "Next" at bounding box center [370, 315] width 60 height 32
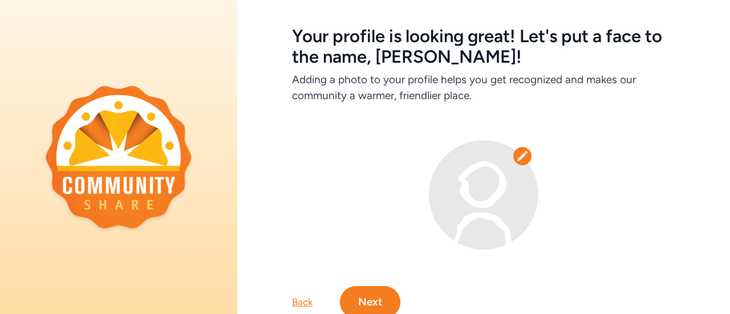
scroll to position [91, 0]
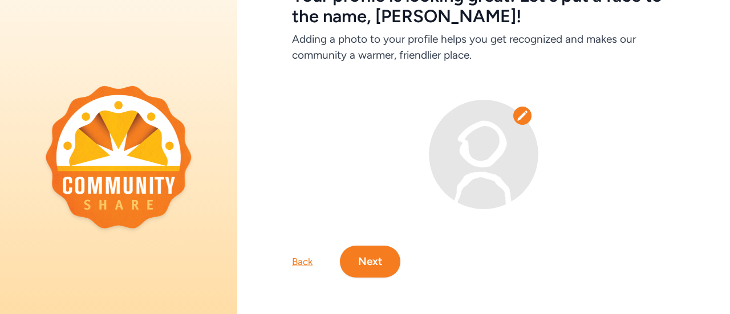
click at [369, 260] on button "Next" at bounding box center [370, 262] width 60 height 32
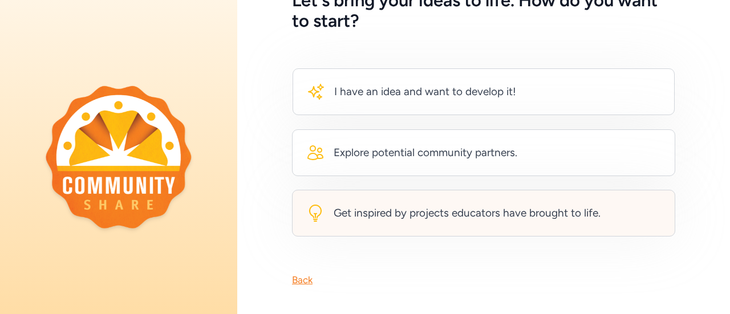
scroll to position [95, 0]
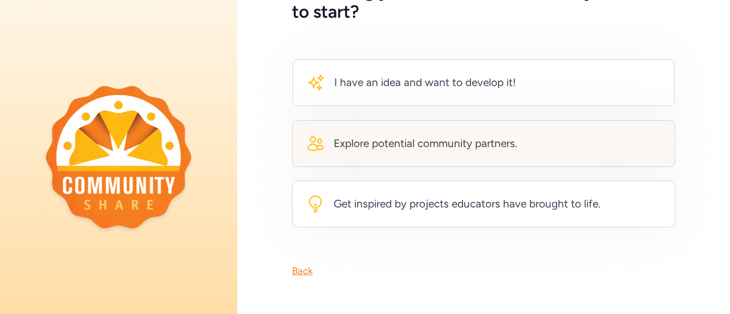
click at [503, 141] on div "Explore potential community partners." at bounding box center [426, 144] width 184 height 16
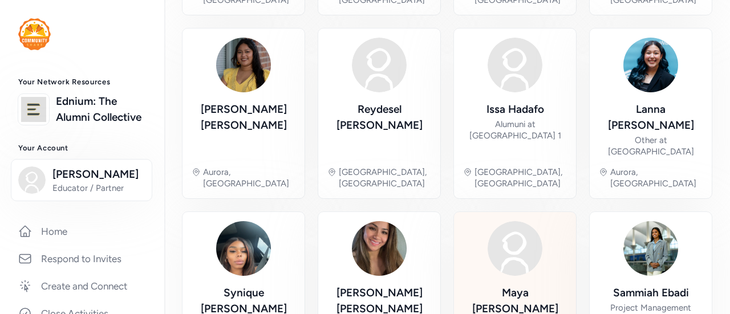
scroll to position [528, 0]
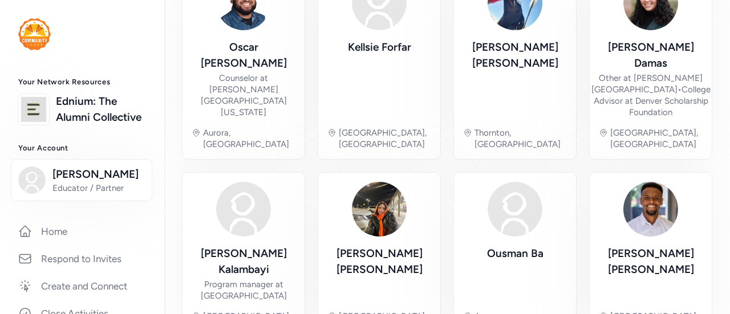
scroll to position [573, 0]
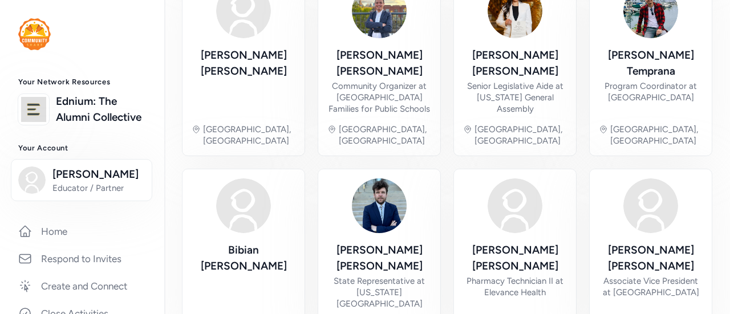
scroll to position [566, 0]
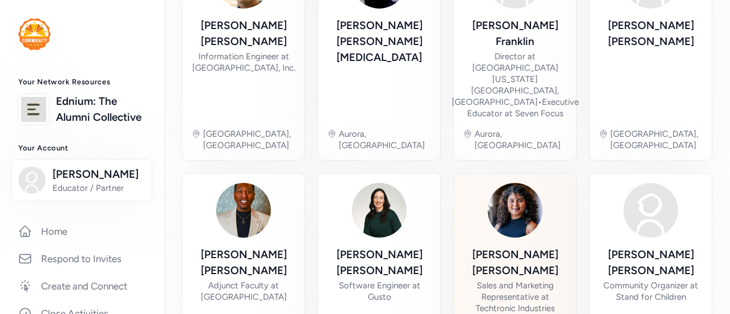
scroll to position [578, 0]
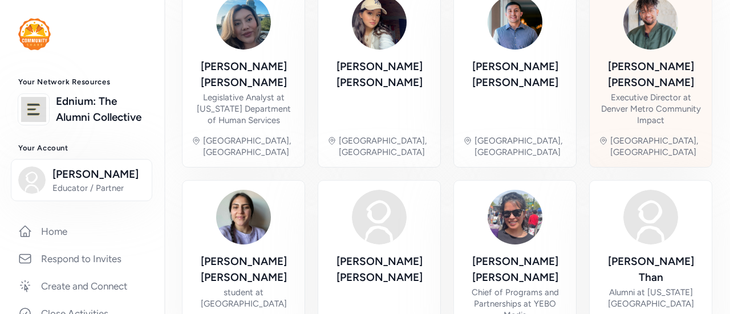
scroll to position [601, 0]
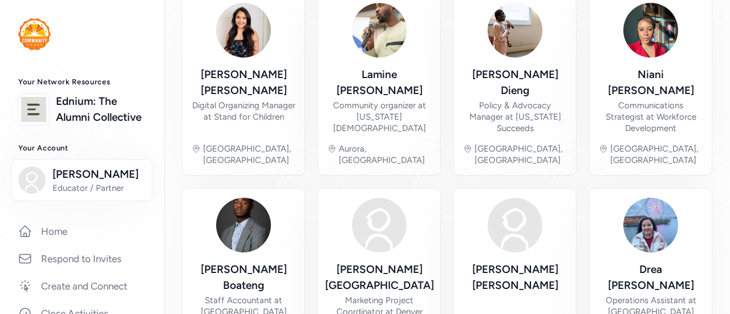
scroll to position [566, 0]
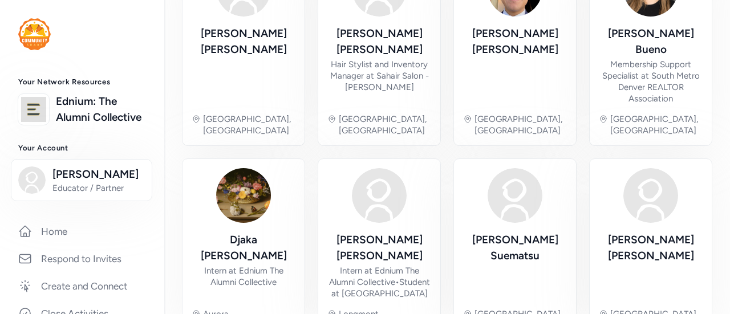
scroll to position [612, 0]
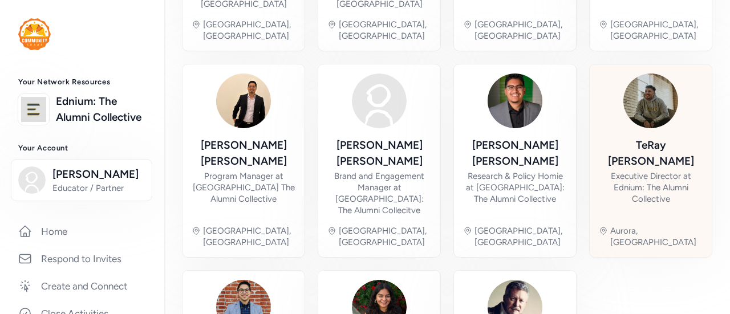
scroll to position [315, 0]
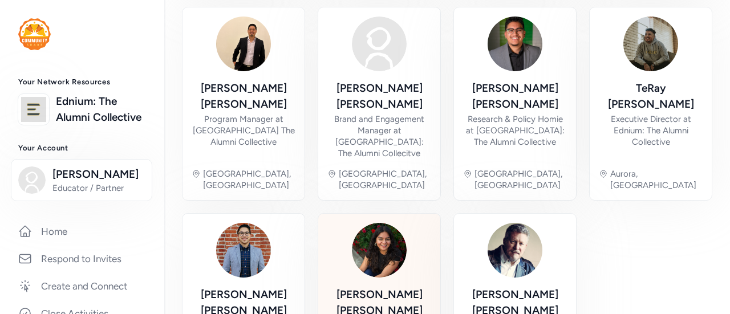
click at [375, 223] on img at bounding box center [379, 250] width 55 height 55
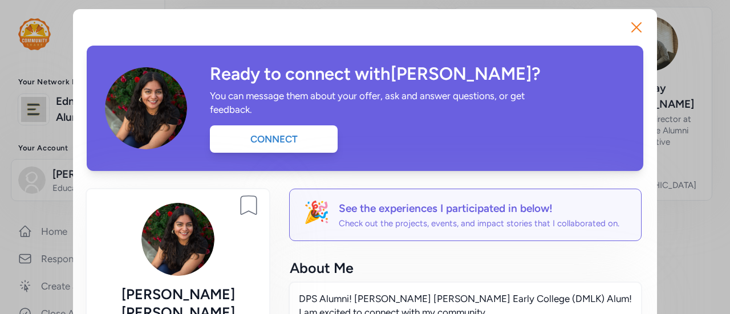
scroll to position [57, 0]
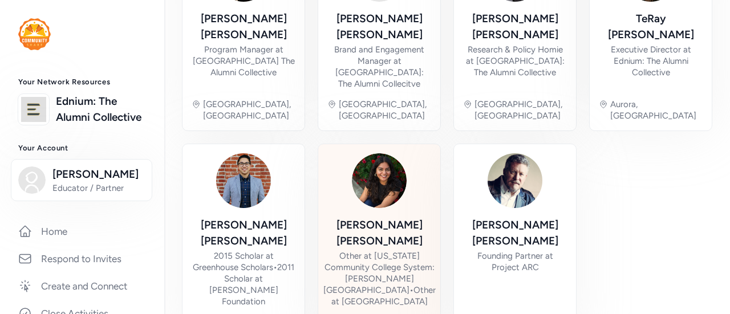
scroll to position [395, 0]
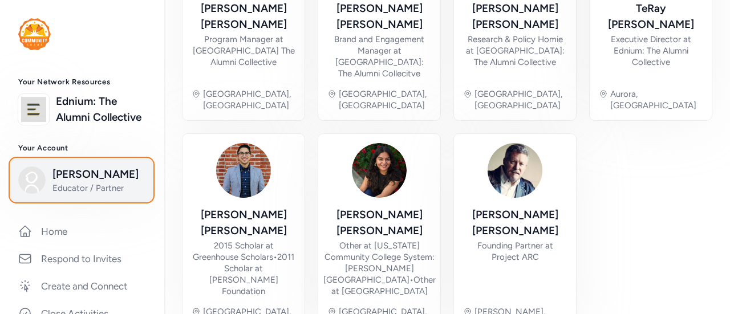
click at [53, 183] on span "[PERSON_NAME]" at bounding box center [98, 175] width 92 height 16
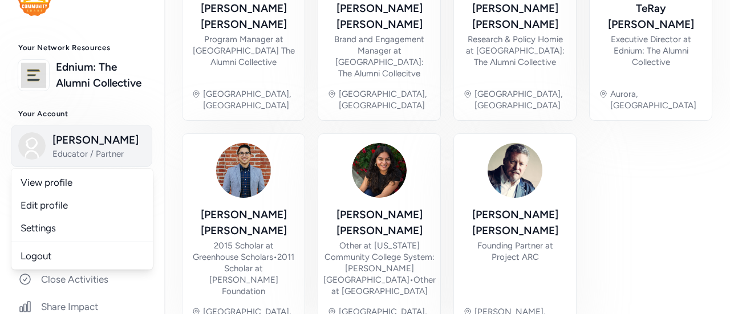
scroll to position [57, 0]
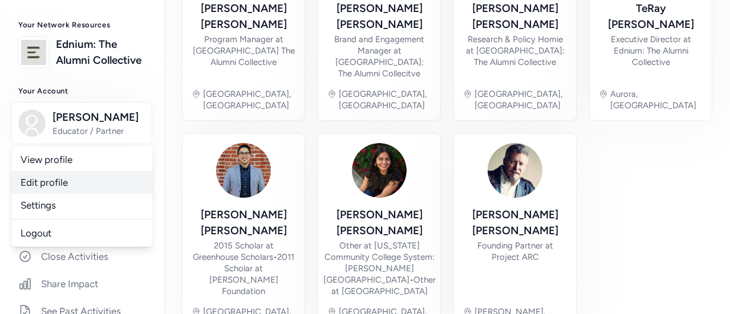
click at [70, 188] on link "Edit profile" at bounding box center [81, 182] width 141 height 23
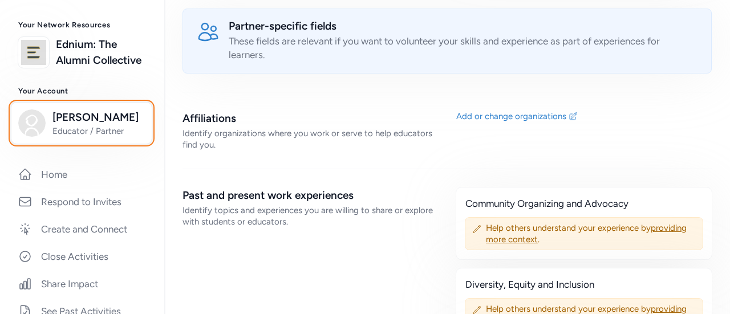
scroll to position [913, 0]
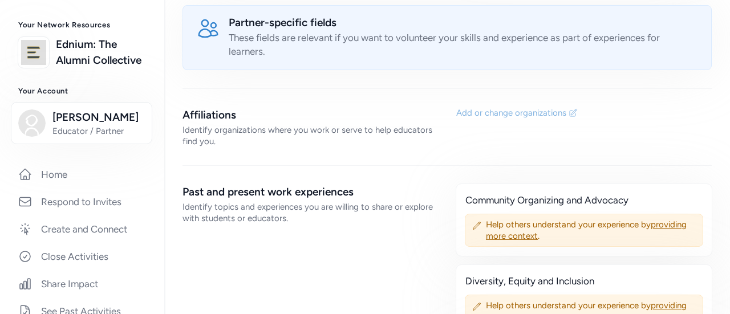
click at [497, 107] on div "Add or change organizations" at bounding box center [511, 112] width 110 height 11
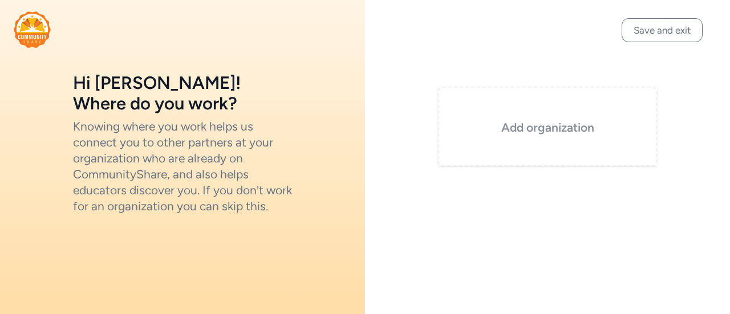
click at [514, 126] on h3 "Add organization" at bounding box center [548, 128] width 162 height 16
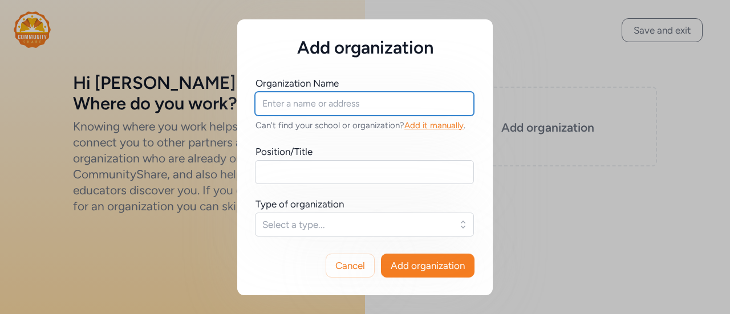
click at [387, 107] on input "text" at bounding box center [364, 104] width 219 height 24
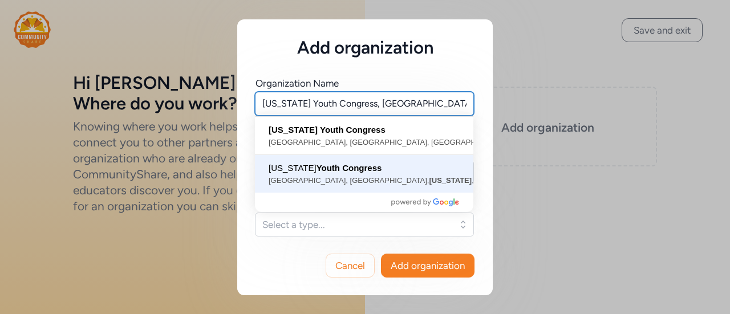
type input "[US_STATE] Youth Congress, [GEOGRAPHIC_DATA], [GEOGRAPHIC_DATA], [US_STATE], [G…"
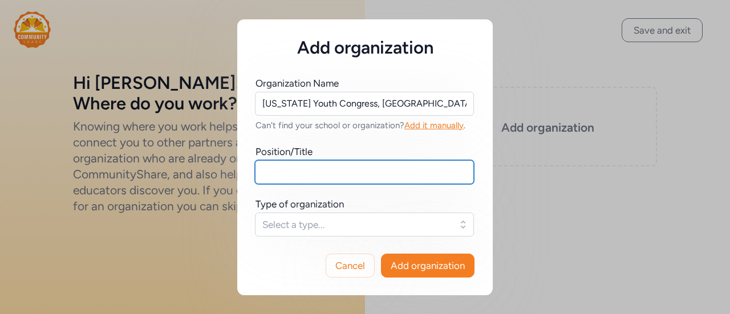
click at [395, 177] on input "text" at bounding box center [364, 172] width 219 height 24
type input "Executive Director"
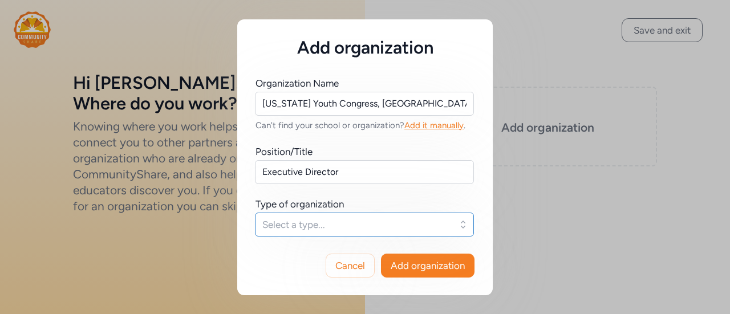
click at [390, 218] on button "Select a type..." at bounding box center [364, 225] width 219 height 24
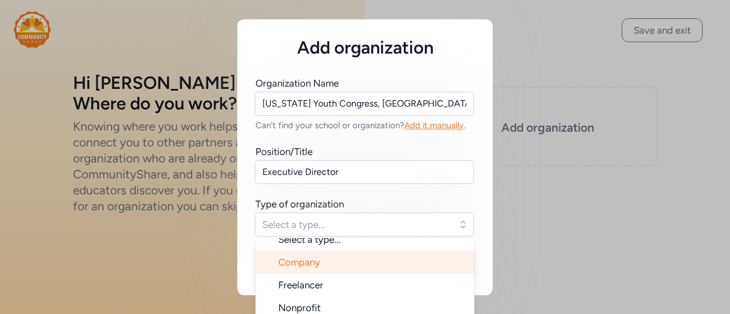
scroll to position [18, 0]
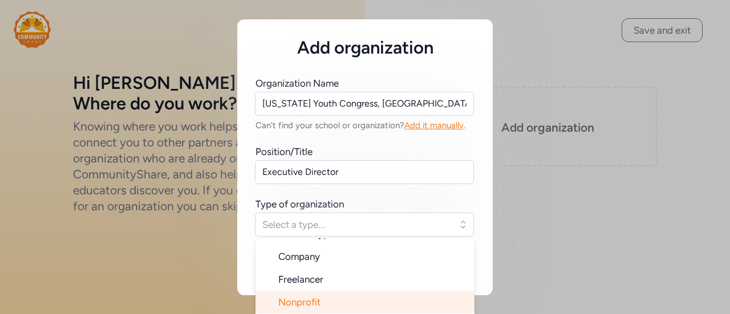
click at [368, 302] on li "Nonprofit" at bounding box center [365, 302] width 219 height 23
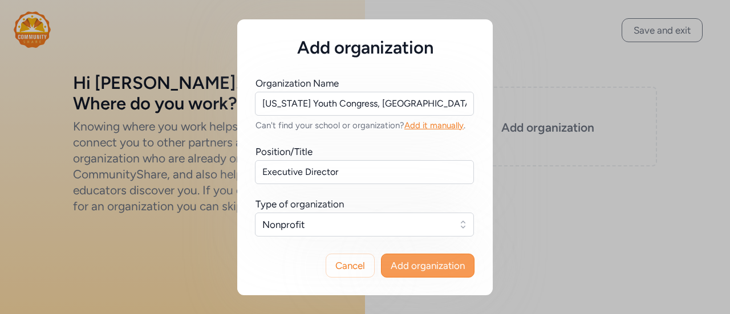
click at [427, 267] on span "Add organization" at bounding box center [428, 266] width 74 height 14
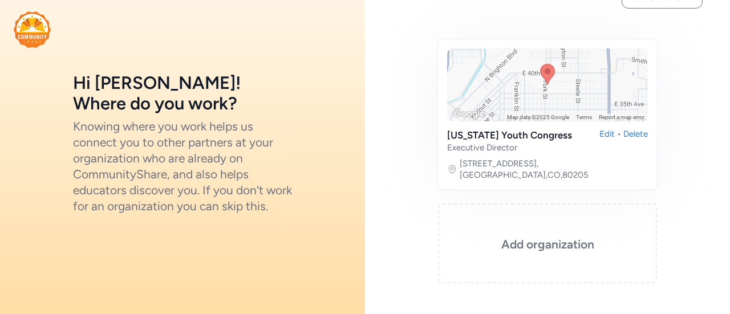
scroll to position [64, 0]
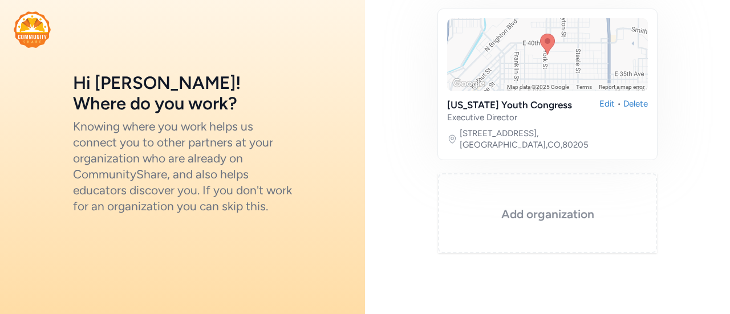
click at [522, 206] on h3 "Add organization" at bounding box center [548, 214] width 162 height 16
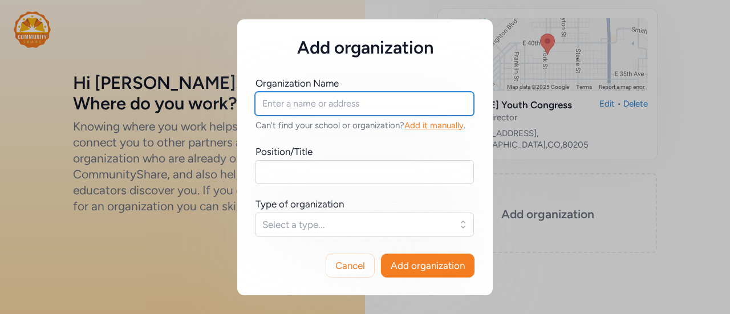
click at [360, 115] on input "text" at bounding box center [364, 104] width 219 height 24
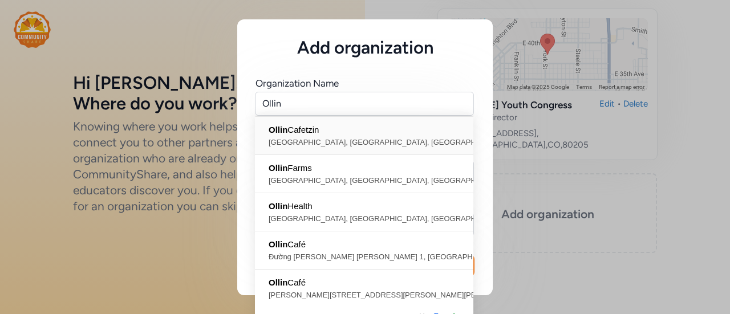
type input "Ollin Cafetzin, [GEOGRAPHIC_DATA], [GEOGRAPHIC_DATA], [GEOGRAPHIC_DATA], [GEOGR…"
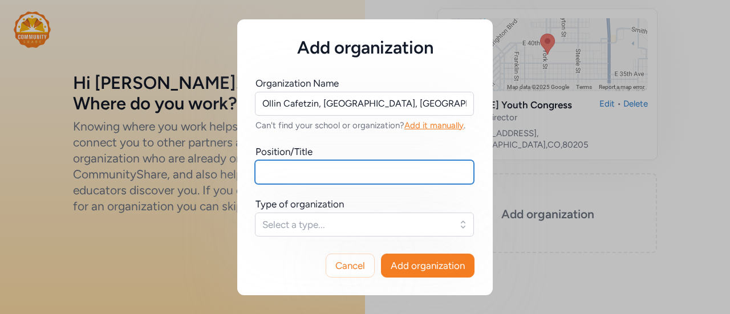
click at [354, 169] on input "text" at bounding box center [364, 172] width 219 height 24
type input "Co-Founder"
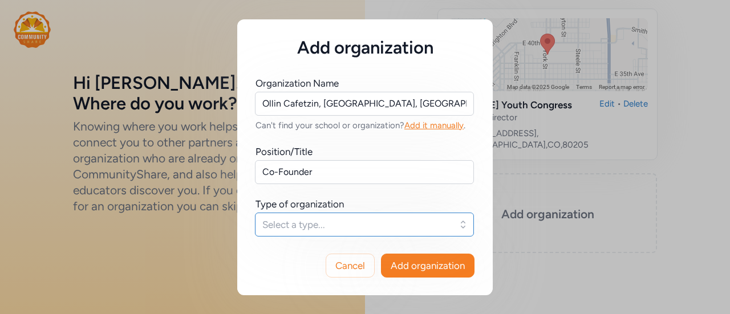
click at [337, 224] on span "Select a type..." at bounding box center [356, 225] width 188 height 14
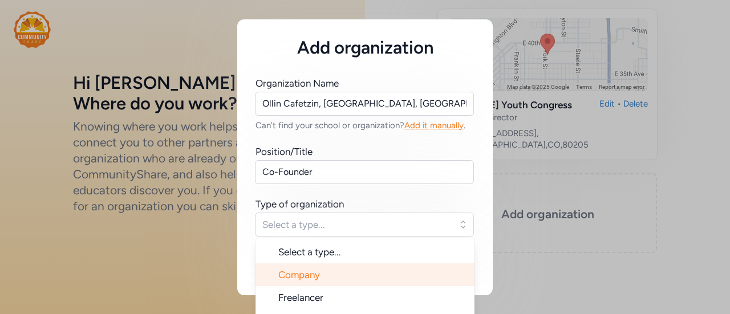
click at [340, 273] on li "Company" at bounding box center [365, 275] width 219 height 23
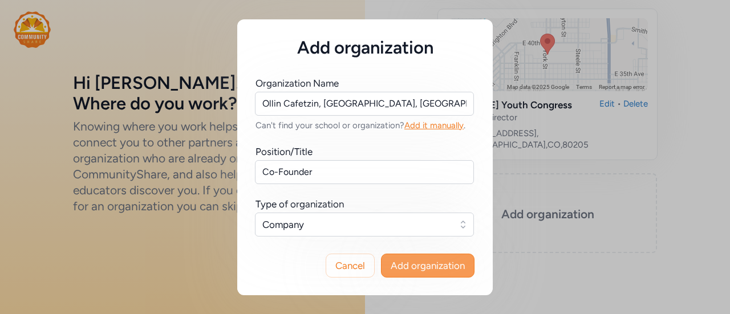
click at [411, 261] on span "Add organization" at bounding box center [428, 266] width 74 height 14
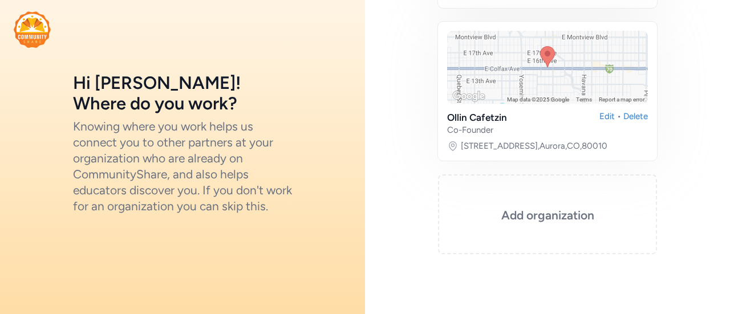
scroll to position [216, 0]
click at [568, 207] on h3 "Add organization" at bounding box center [548, 215] width 162 height 16
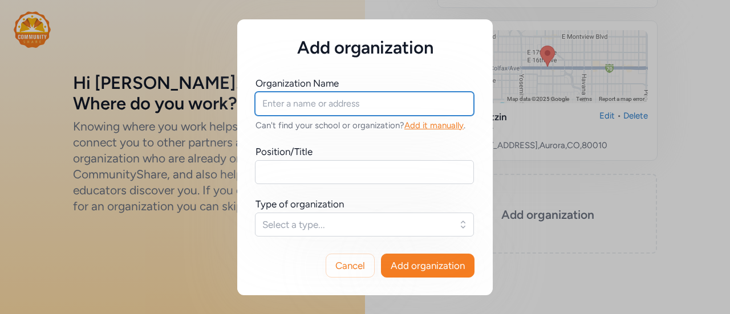
click at [395, 113] on input "text" at bounding box center [364, 104] width 219 height 24
type input "A"
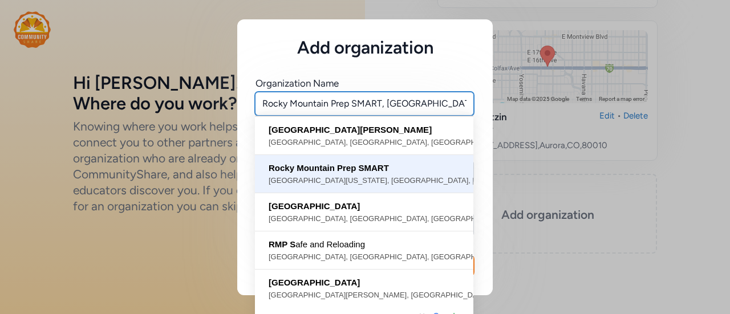
type input "Rocky Mountain Prep SMART, [GEOGRAPHIC_DATA][US_STATE], [GEOGRAPHIC_DATA], [GEO…"
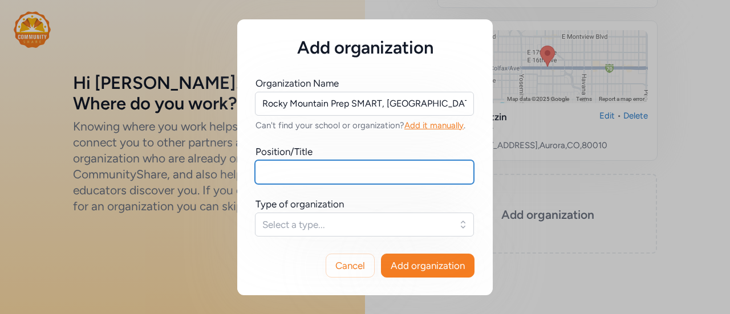
click at [365, 181] on input "text" at bounding box center [364, 172] width 219 height 24
type input "Ethnic Studies and AP US Government Teacher"
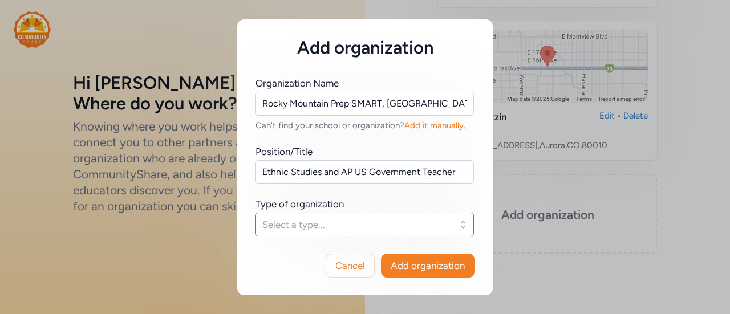
click at [361, 220] on span "Select a type..." at bounding box center [356, 225] width 188 height 14
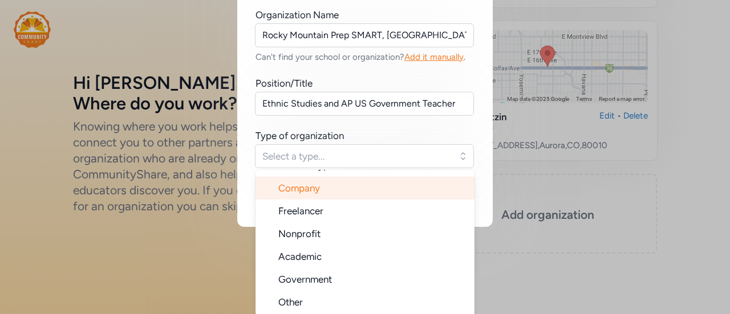
scroll to position [70, 0]
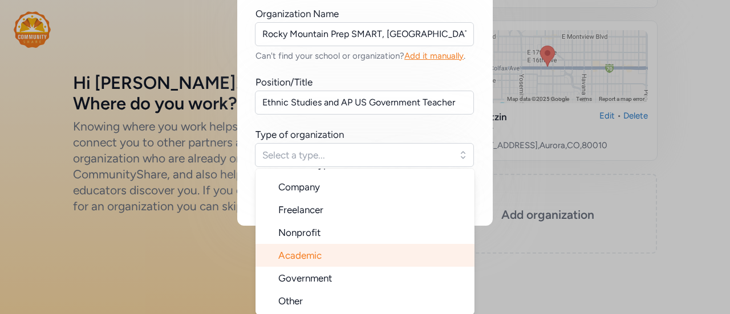
click at [309, 261] on li "Academic" at bounding box center [365, 255] width 219 height 23
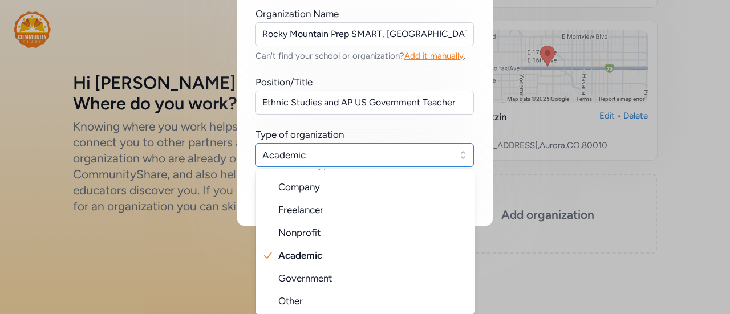
scroll to position [0, 0]
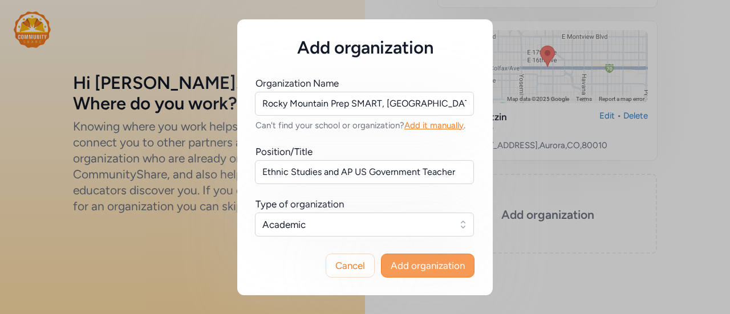
click at [386, 260] on button "Add organization" at bounding box center [428, 266] width 94 height 24
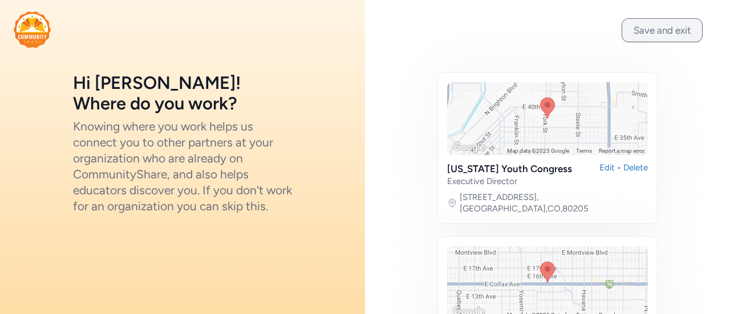
click at [656, 33] on button "Save and exit" at bounding box center [662, 30] width 81 height 24
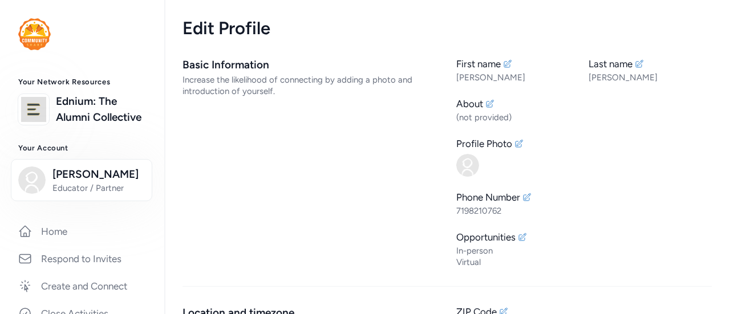
click at [29, 42] on img at bounding box center [34, 34] width 33 height 32
